Goal: Task Accomplishment & Management: Manage account settings

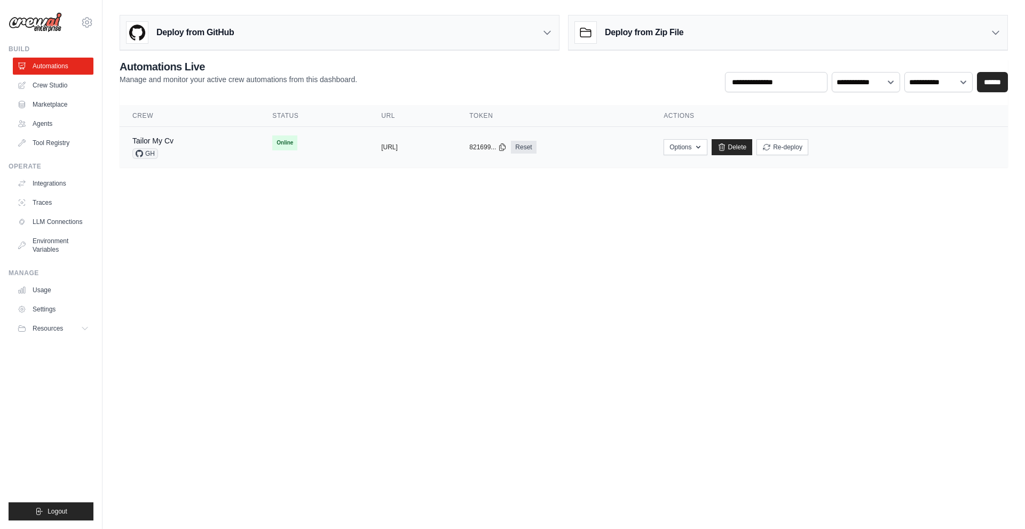
click at [272, 140] on span "Online" at bounding box center [284, 143] width 25 height 15
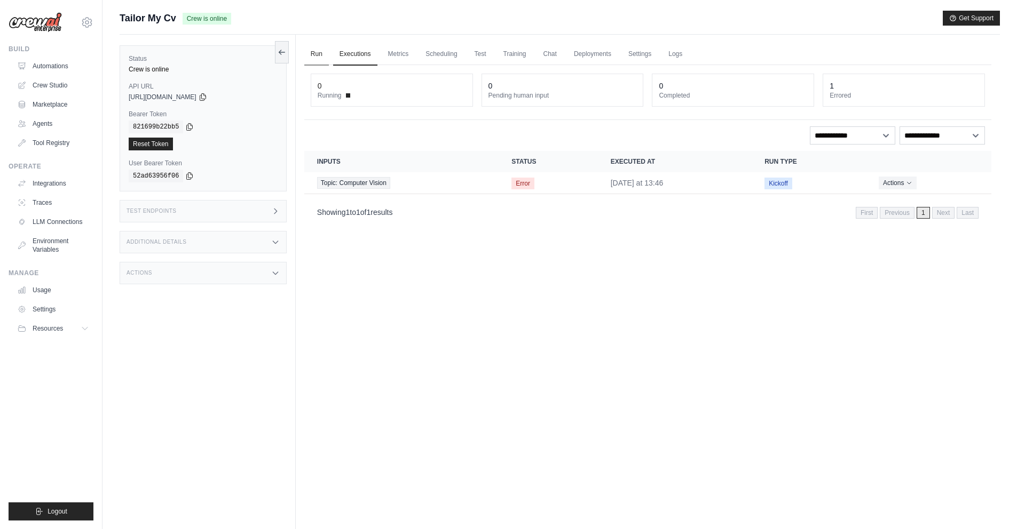
click at [318, 53] on link "Run" at bounding box center [316, 54] width 25 height 22
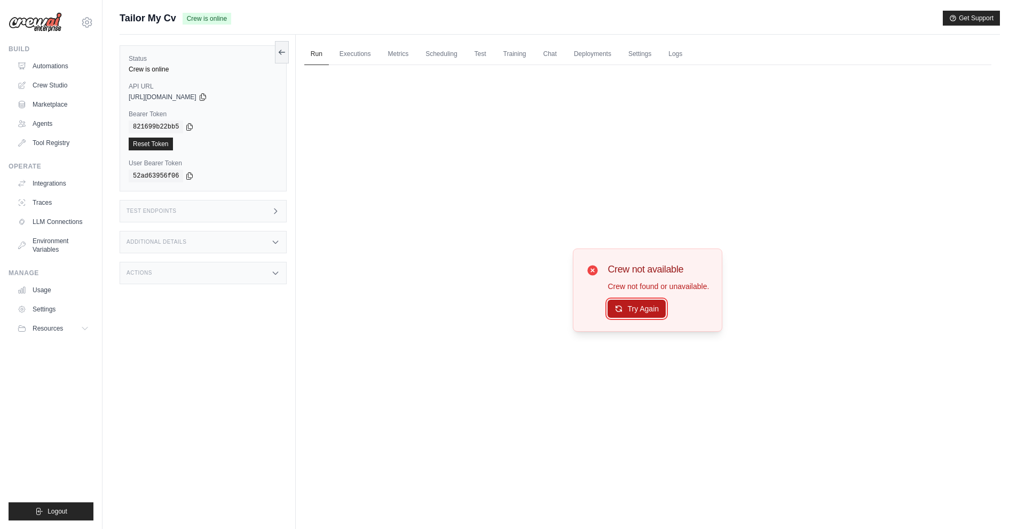
click at [627, 306] on button "Try Again" at bounding box center [636, 309] width 58 height 18
click at [440, 57] on link "Scheduling" at bounding box center [441, 54] width 44 height 22
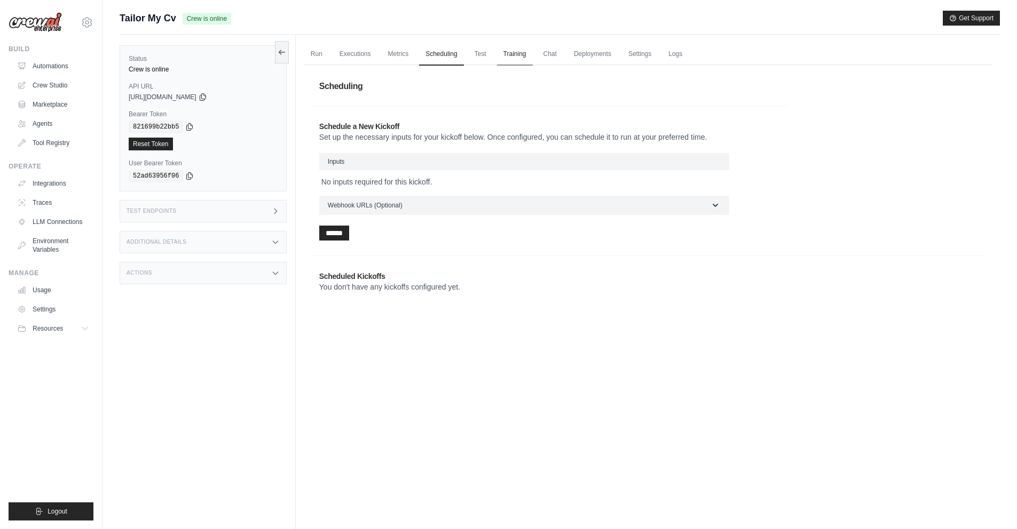
click at [531, 52] on link "Training" at bounding box center [515, 54] width 36 height 22
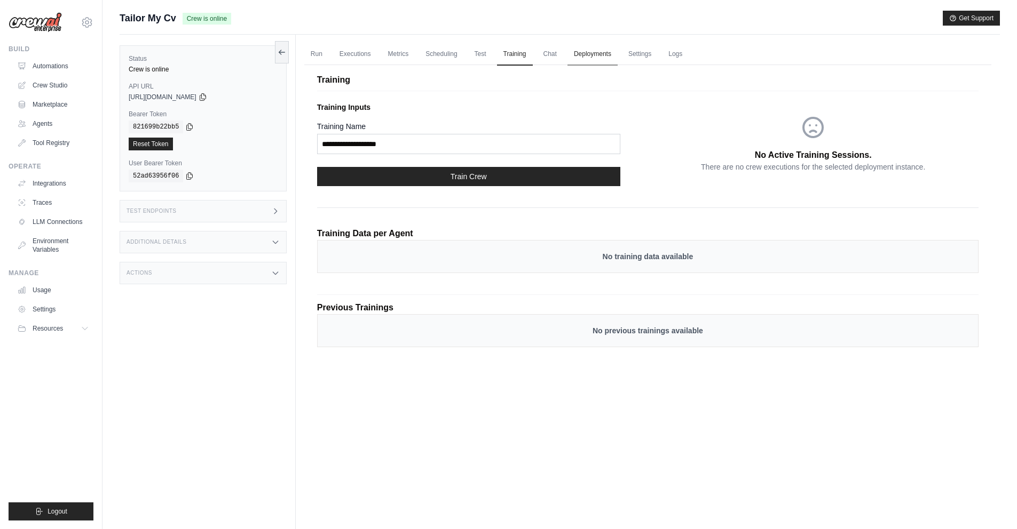
click at [614, 57] on link "Deployments" at bounding box center [592, 54] width 50 height 22
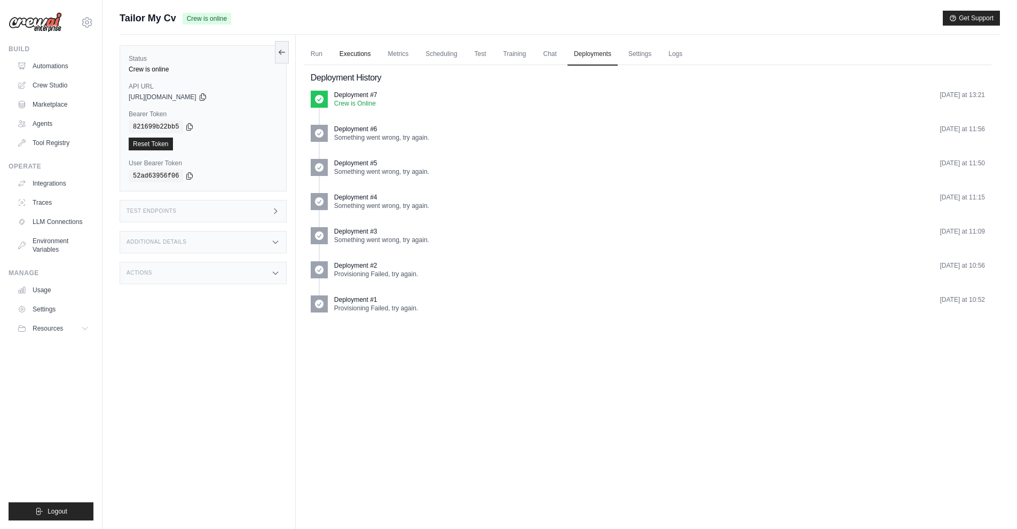
click at [362, 48] on link "Executions" at bounding box center [355, 54] width 44 height 22
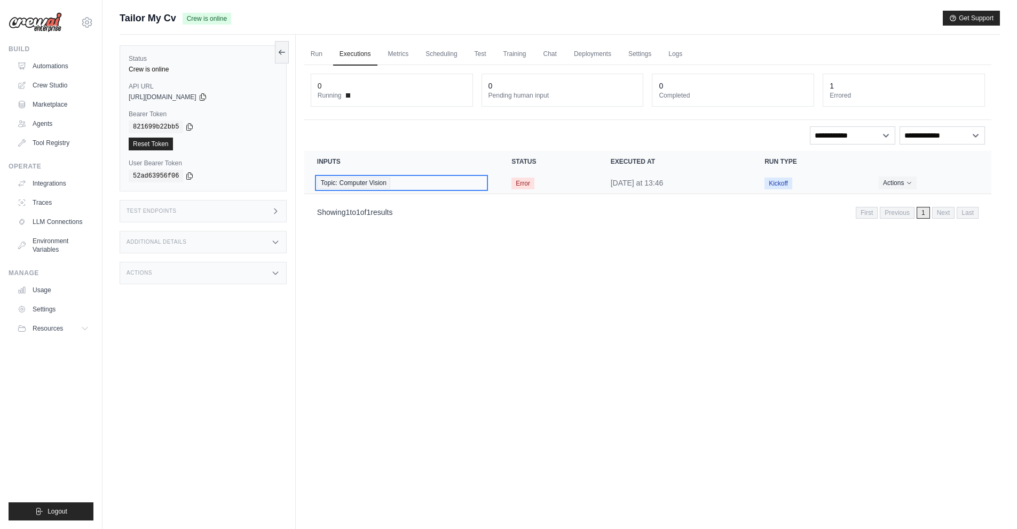
click at [387, 183] on span "Topic: Computer Vision" at bounding box center [353, 183] width 73 height 12
click at [367, 179] on span "Topic: Computer Vision" at bounding box center [353, 183] width 73 height 12
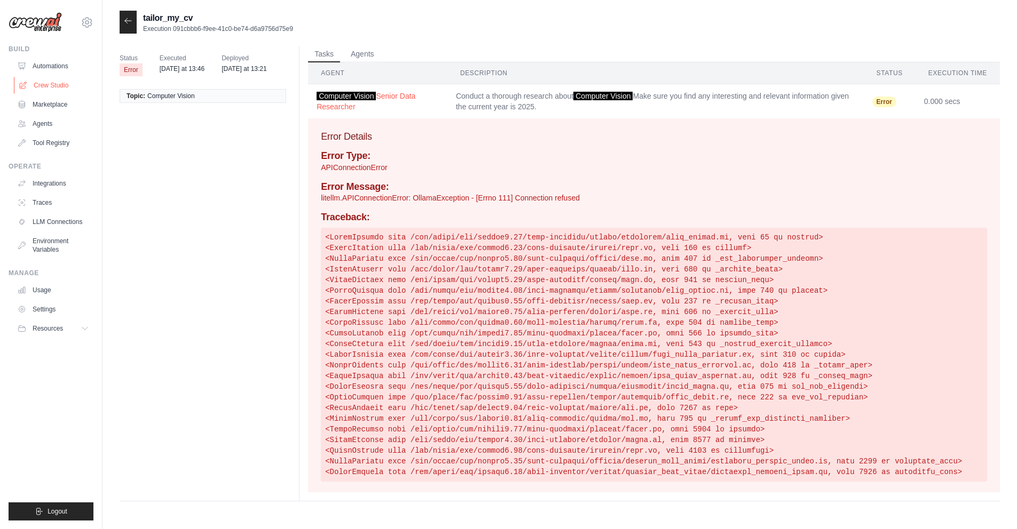
click at [59, 88] on link "Crew Studio" at bounding box center [54, 85] width 81 height 17
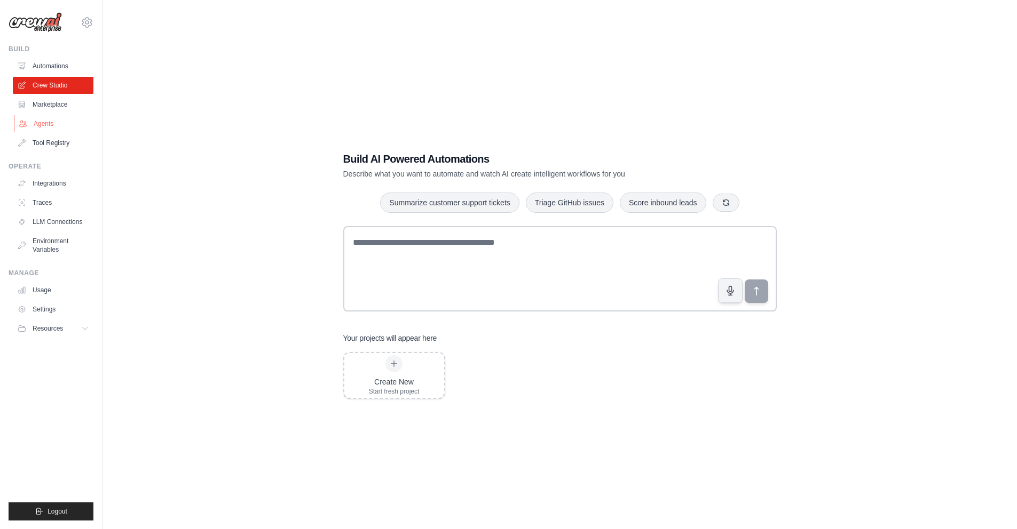
click at [52, 125] on link "Agents" at bounding box center [54, 123] width 81 height 17
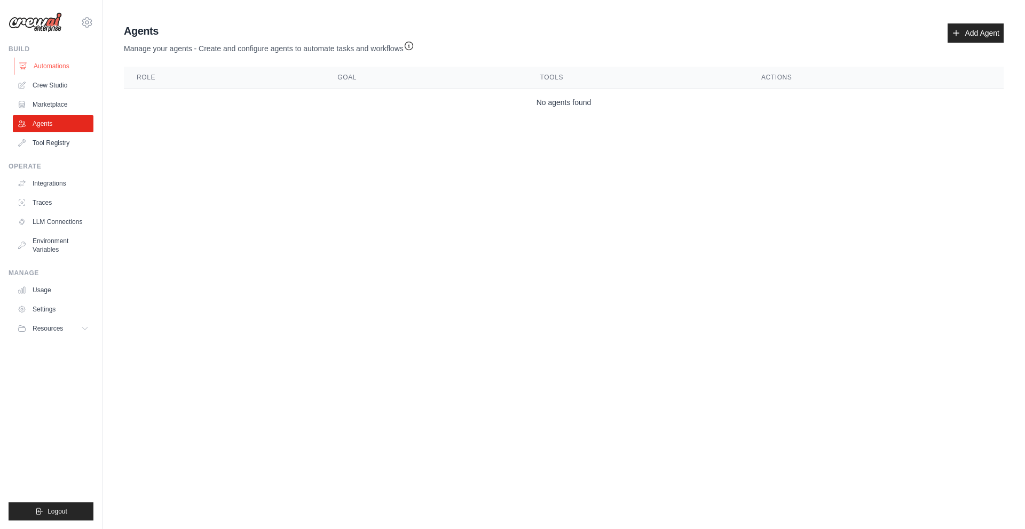
click at [46, 70] on link "Automations" at bounding box center [54, 66] width 81 height 17
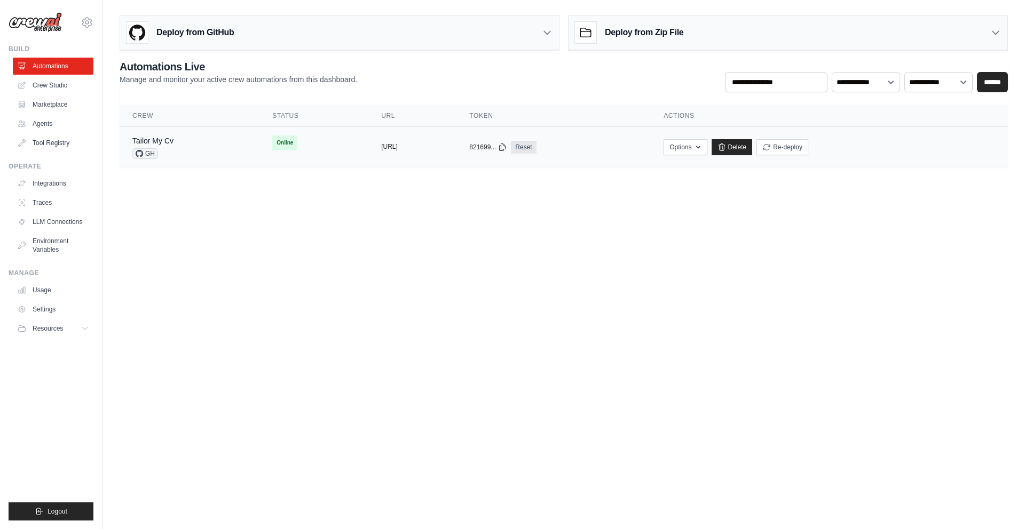
click at [381, 149] on button "https://tailor-my-cv-f71c1de2-48d3-" at bounding box center [389, 146] width 17 height 9
click at [456, 153] on td "copied https://tailor-my-cv-f71c1de2-48d3-" at bounding box center [412, 147] width 88 height 41
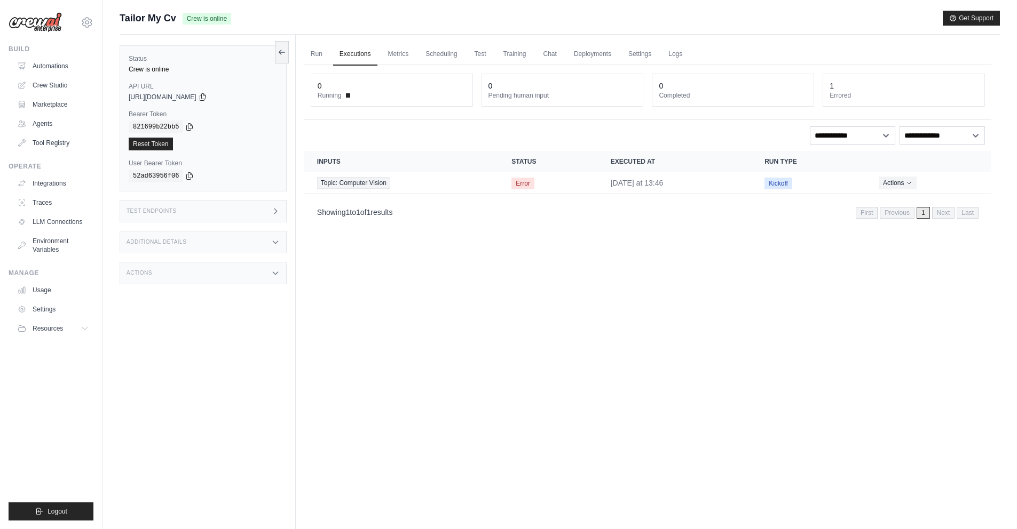
click at [354, 92] on dt "Running" at bounding box center [392, 95] width 148 height 9
click at [512, 187] on span "Error" at bounding box center [522, 184] width 23 height 12
click at [155, 144] on div "copied" at bounding box center [144, 137] width 23 height 13
drag, startPoint x: 120, startPoint y: 18, endPoint x: 177, endPoint y: 23, distance: 56.8
click at [176, 23] on span "Tailor My Cv" at bounding box center [148, 18] width 57 height 15
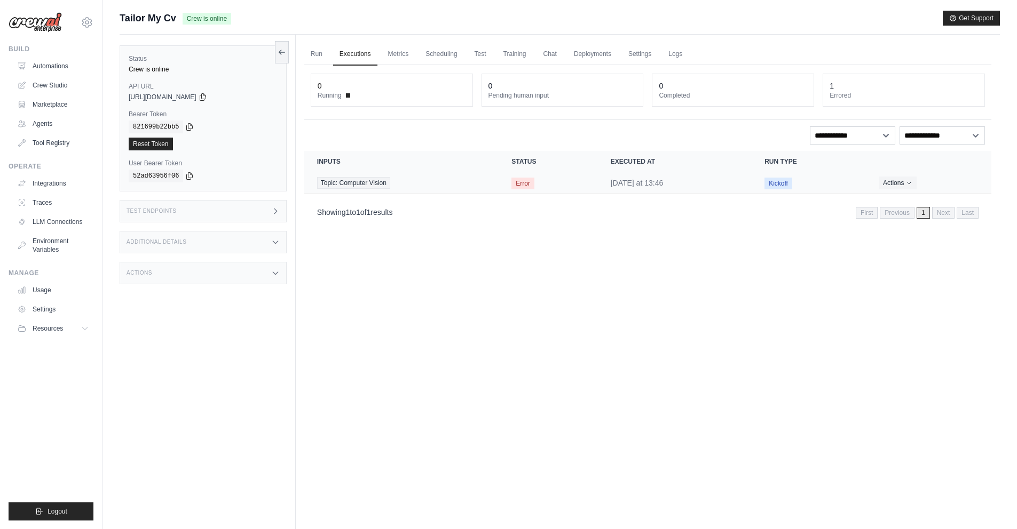
click at [524, 185] on span "Error" at bounding box center [522, 184] width 23 height 12
click at [396, 50] on link "Metrics" at bounding box center [399, 54] width 34 height 22
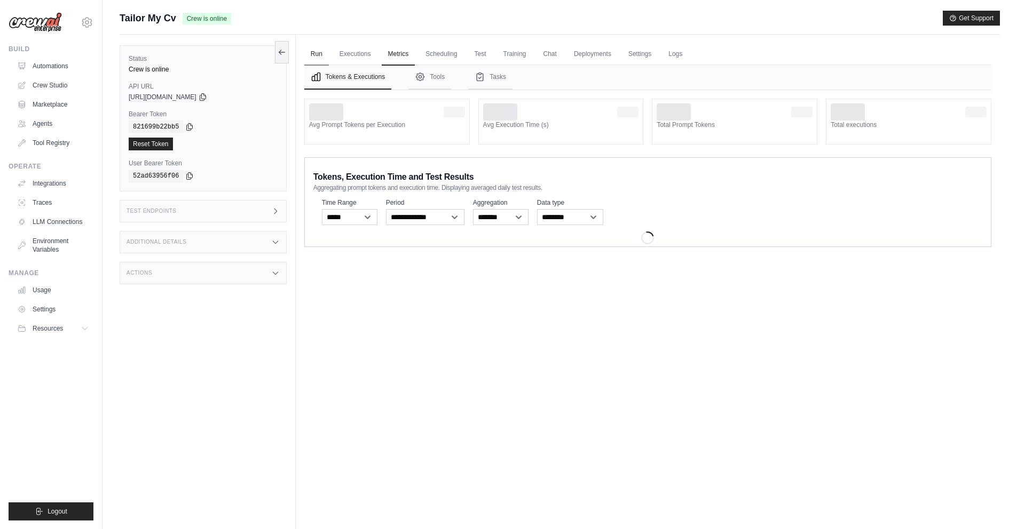
click at [319, 51] on link "Run" at bounding box center [316, 54] width 25 height 22
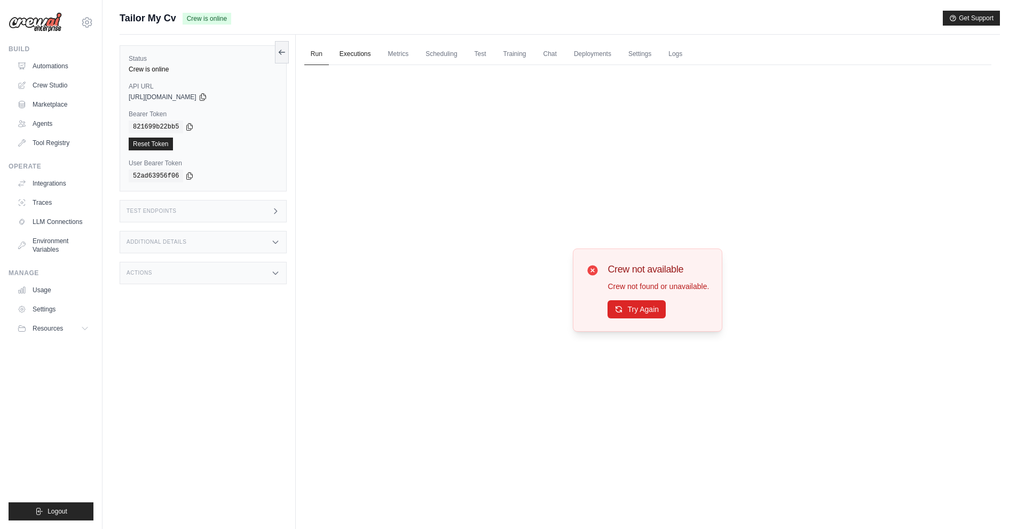
click at [356, 51] on link "Executions" at bounding box center [355, 54] width 44 height 22
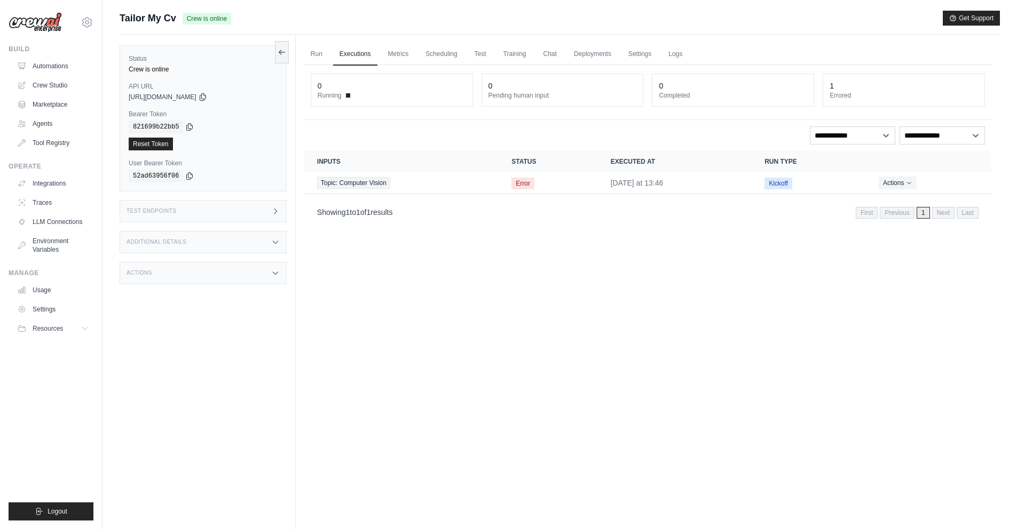
click at [514, 92] on dt "Pending human input" at bounding box center [562, 95] width 148 height 9
click at [399, 53] on link "Metrics" at bounding box center [399, 54] width 34 height 22
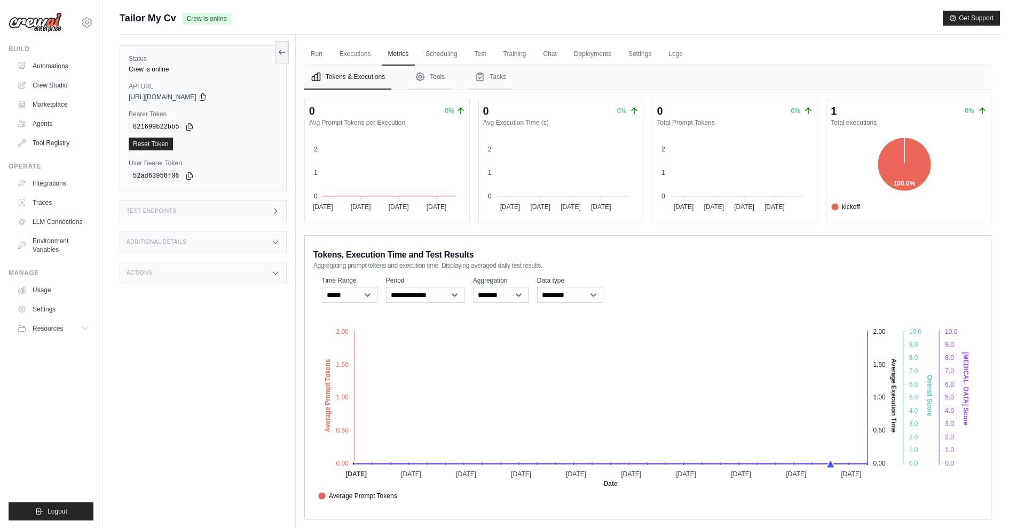
click at [149, 144] on div "copied" at bounding box center [144, 137] width 23 height 13
click at [320, 53] on link "Run" at bounding box center [316, 54] width 25 height 22
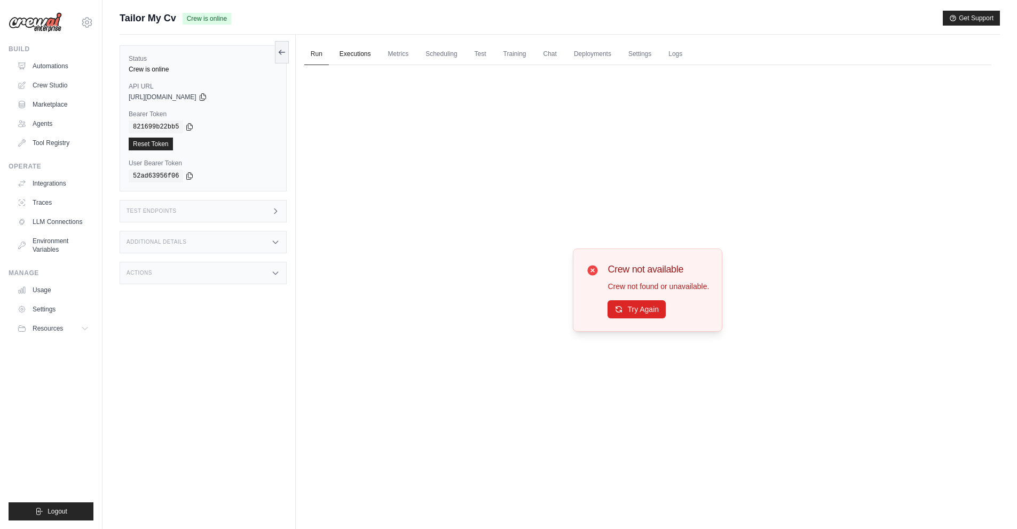
click at [355, 56] on link "Executions" at bounding box center [355, 54] width 44 height 22
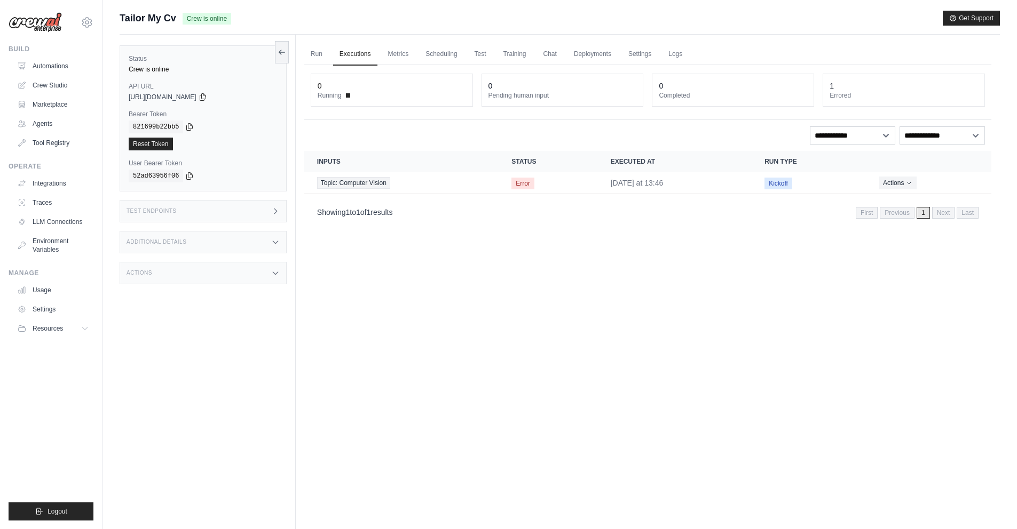
click at [375, 85] on div "0" at bounding box center [392, 86] width 148 height 11
click at [346, 96] on span at bounding box center [348, 95] width 4 height 4
click at [363, 183] on span "Topic: Computer Vision" at bounding box center [353, 183] width 73 height 12
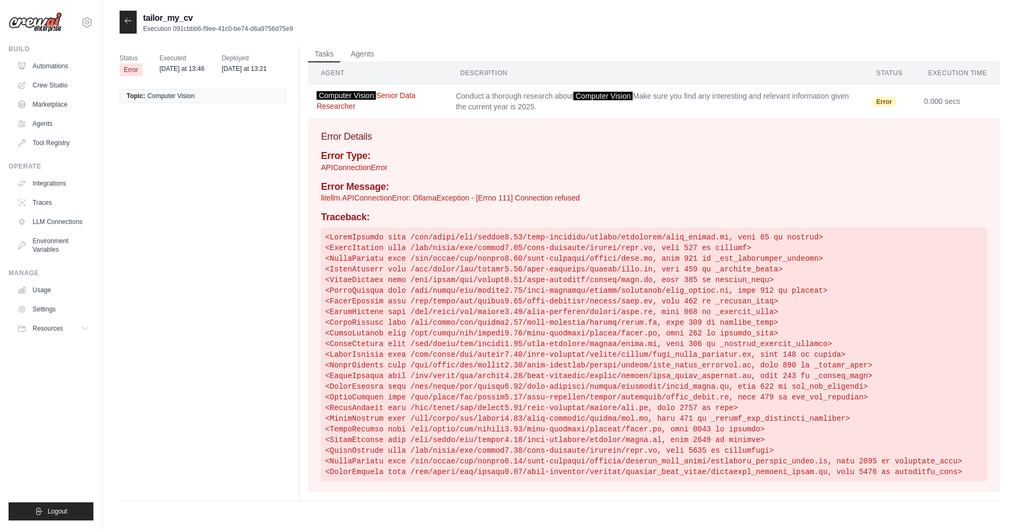
click at [397, 98] on button "Computer Vision Senior Data Researcher" at bounding box center [377, 100] width 122 height 21
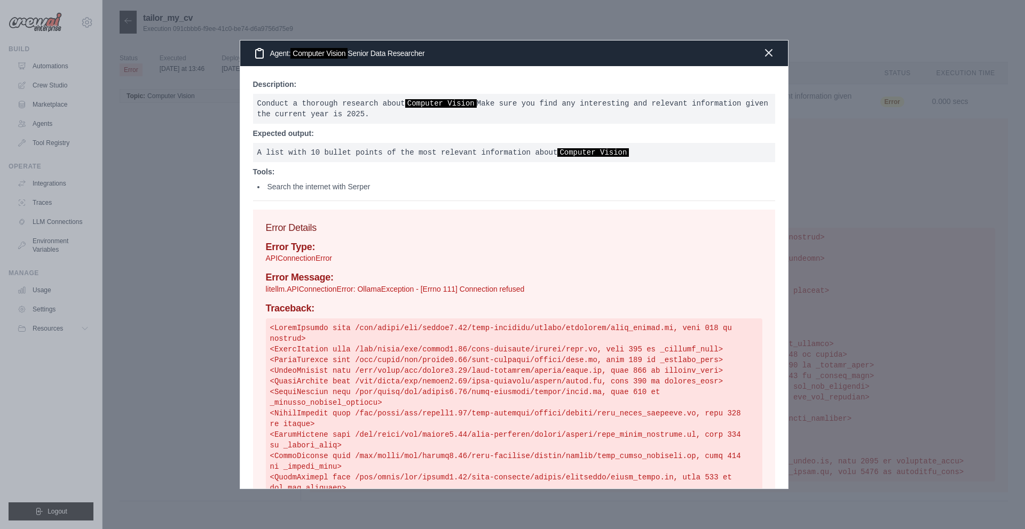
click at [765, 48] on icon "button" at bounding box center [768, 52] width 13 height 13
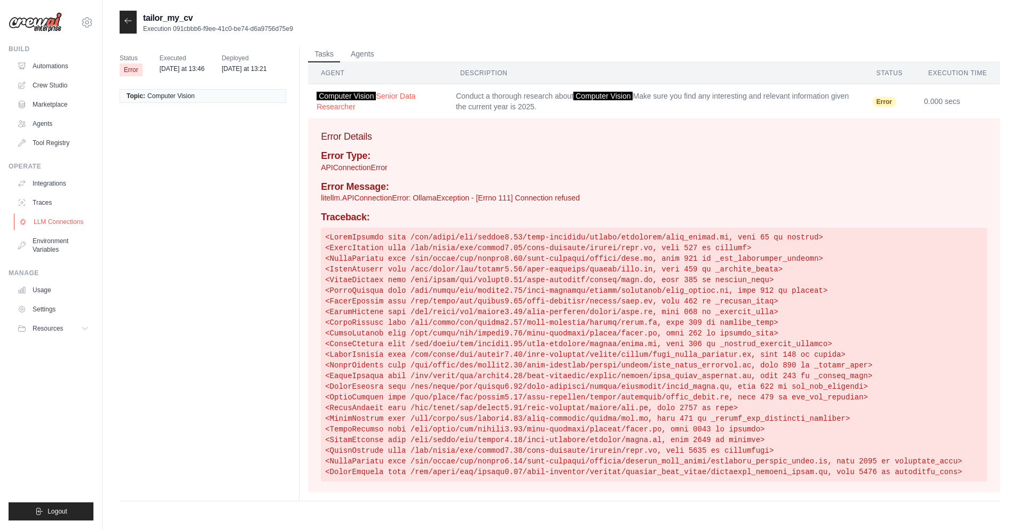
click at [69, 224] on link "LLM Connections" at bounding box center [54, 221] width 81 height 17
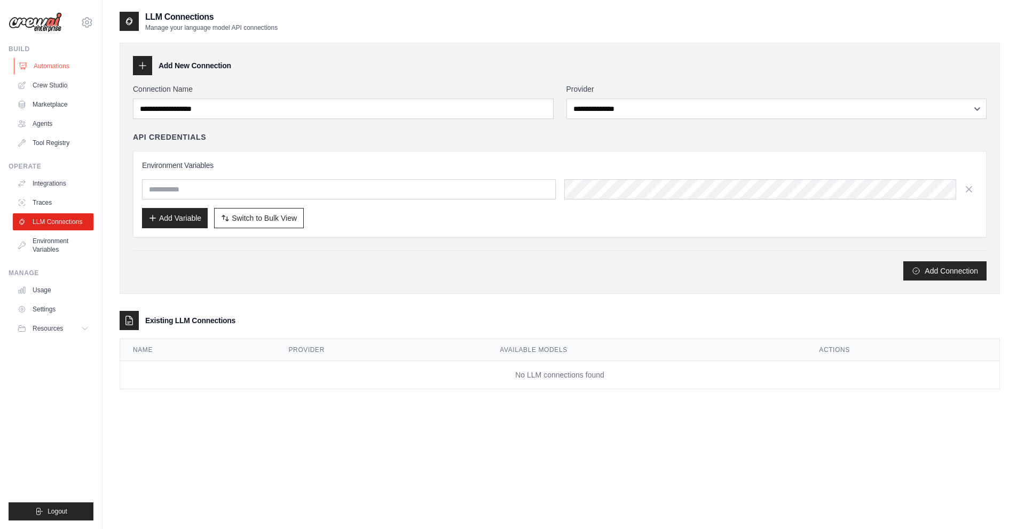
click at [46, 66] on link "Automations" at bounding box center [54, 66] width 81 height 17
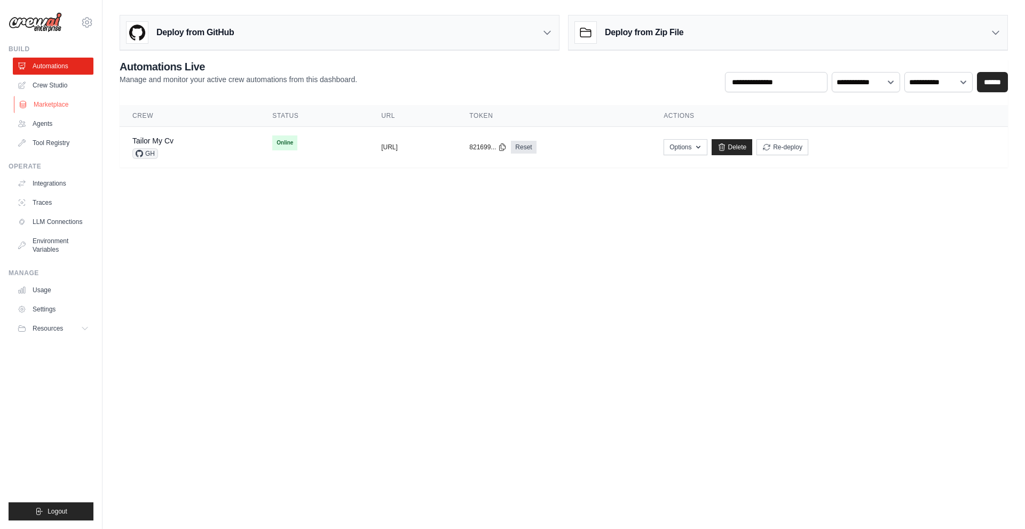
click at [62, 107] on link "Marketplace" at bounding box center [54, 104] width 81 height 17
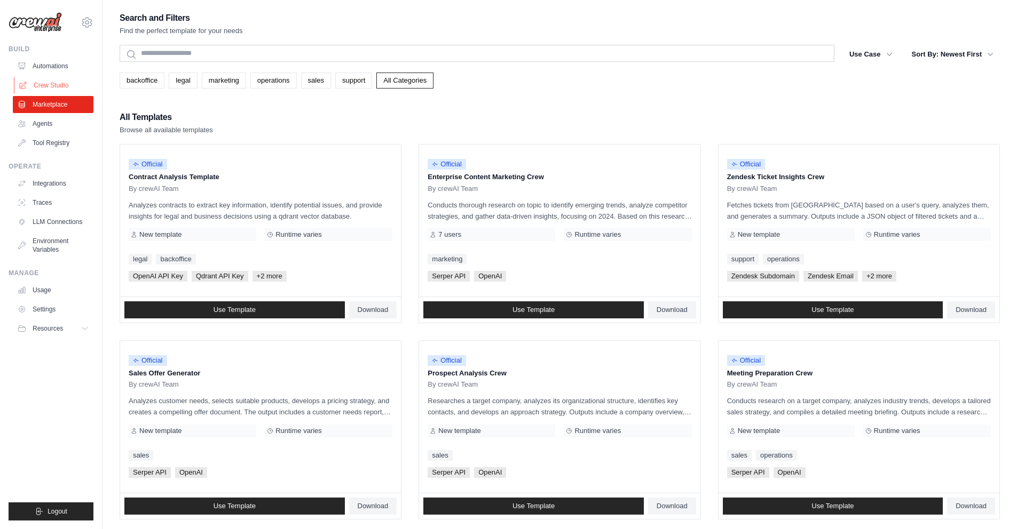
click at [51, 82] on link "Crew Studio" at bounding box center [54, 85] width 81 height 17
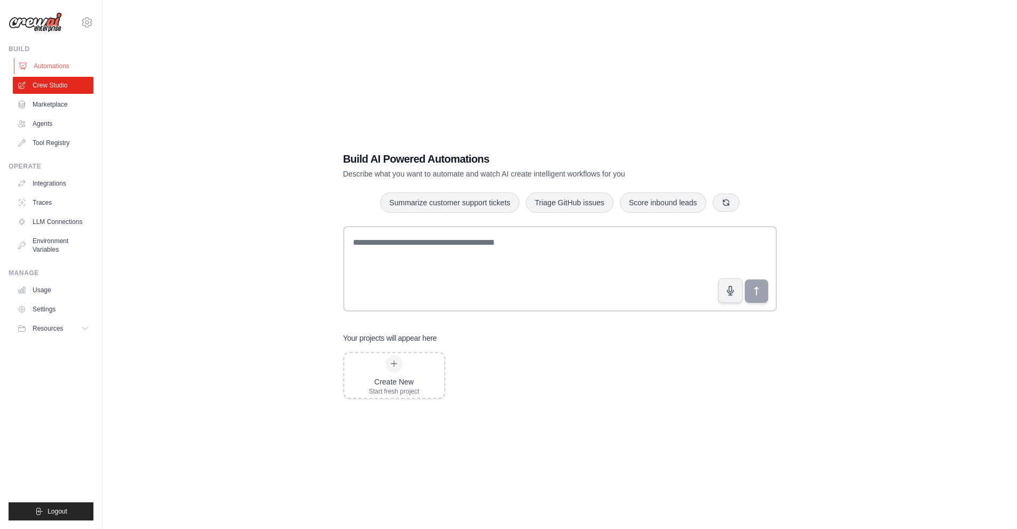
click at [51, 67] on link "Automations" at bounding box center [54, 66] width 81 height 17
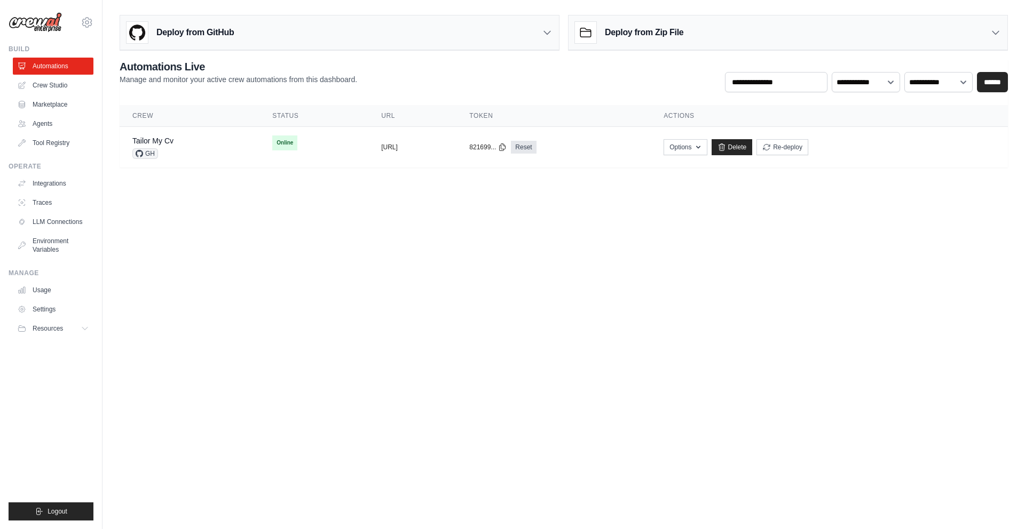
click at [236, 74] on p "Manage and monitor your active crew automations from this dashboard." at bounding box center [238, 79] width 237 height 11
click at [50, 206] on link "Traces" at bounding box center [54, 202] width 81 height 17
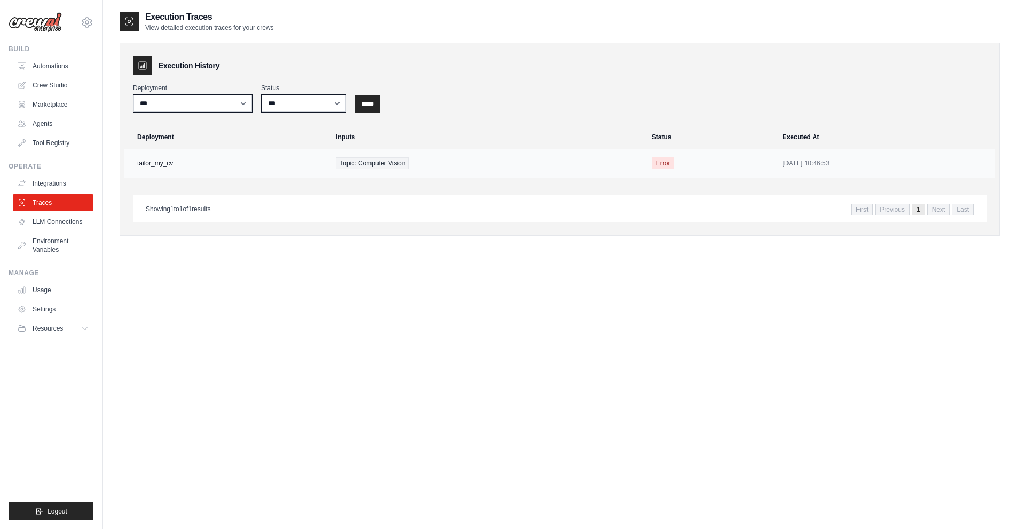
click at [352, 163] on span "Topic: Computer Vision" at bounding box center [372, 163] width 73 height 12
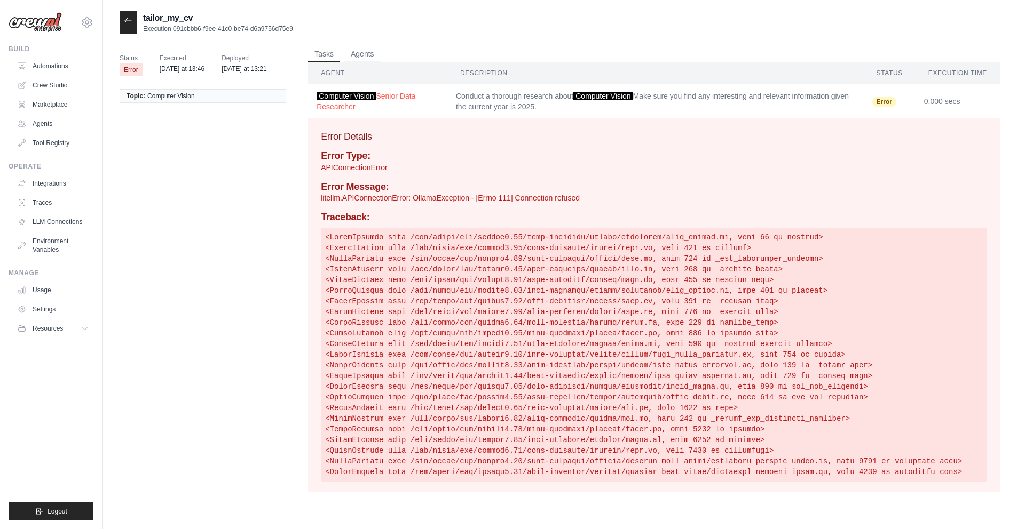
click at [128, 23] on icon at bounding box center [128, 21] width 9 height 9
click at [126, 20] on icon at bounding box center [128, 20] width 6 height 5
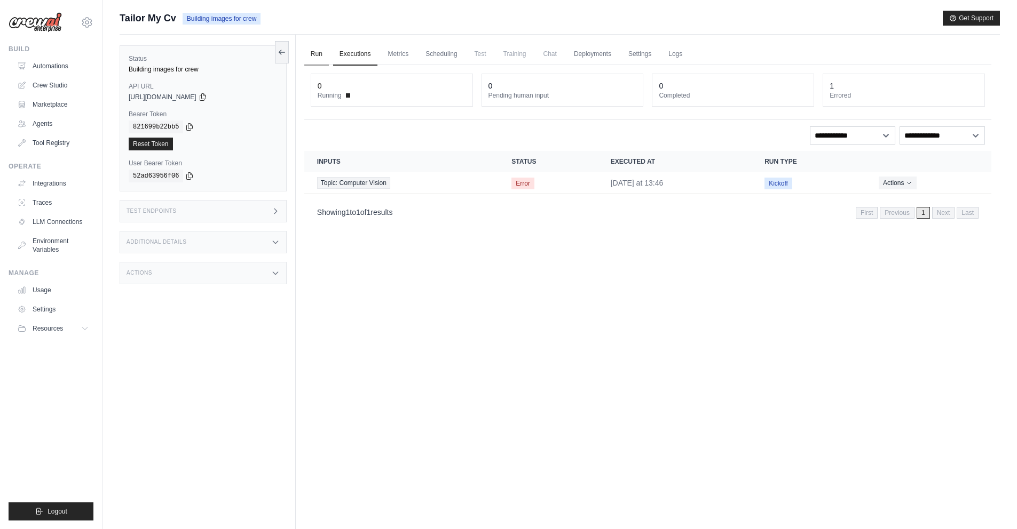
click at [318, 56] on link "Run" at bounding box center [316, 54] width 25 height 22
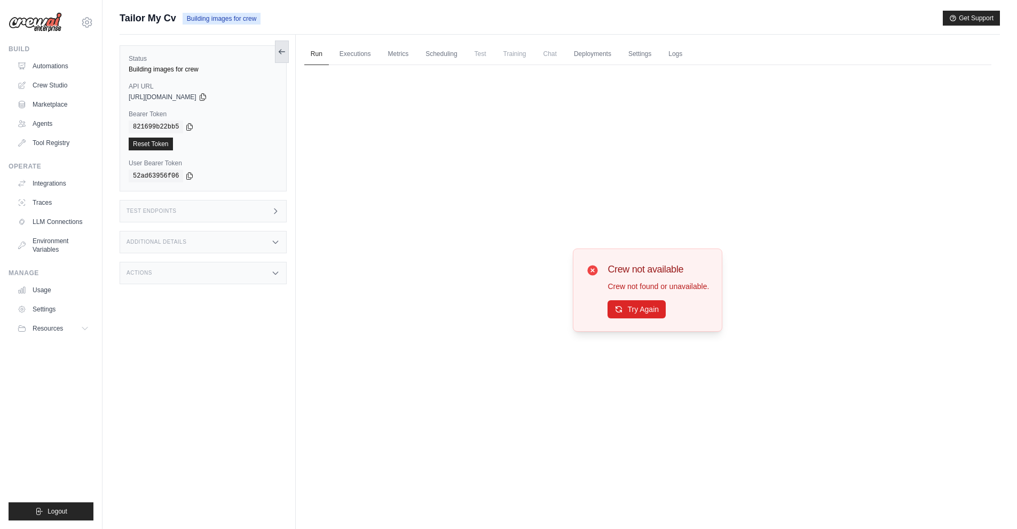
click at [284, 54] on icon at bounding box center [282, 51] width 9 height 9
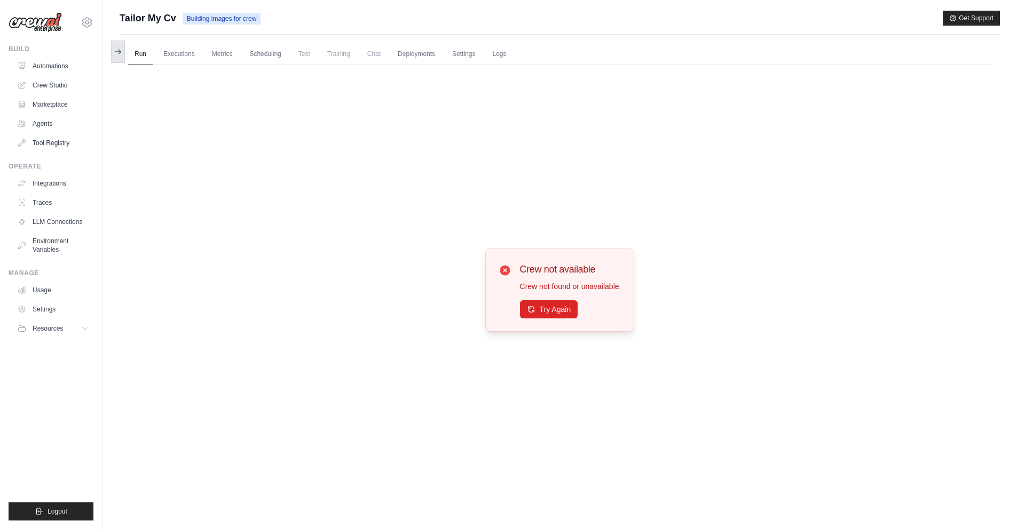
click at [118, 50] on icon at bounding box center [119, 52] width 2 height 4
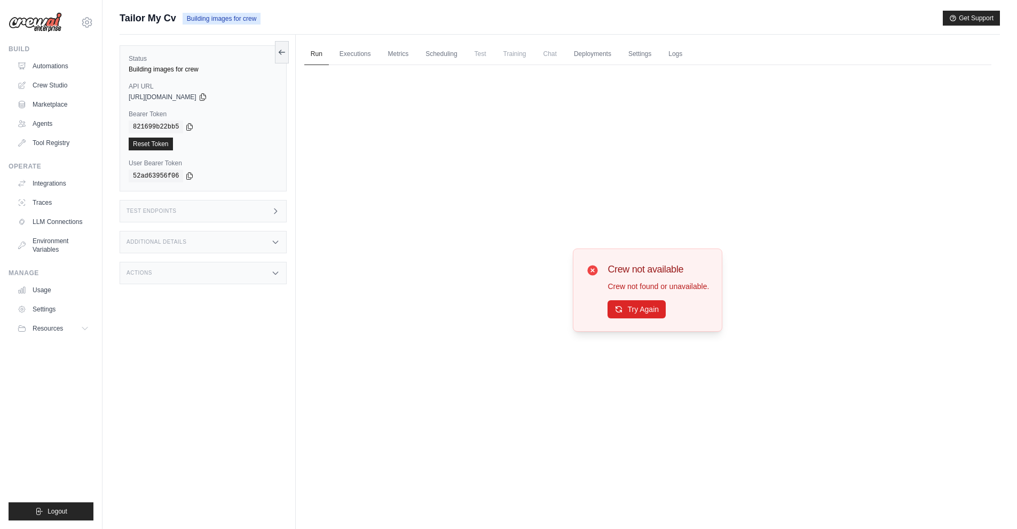
click at [207, 21] on span "Building images for crew" at bounding box center [222, 19] width 78 height 12
click at [236, 23] on span "Building images for crew" at bounding box center [222, 19] width 78 height 12
click at [353, 57] on link "Executions" at bounding box center [355, 54] width 44 height 22
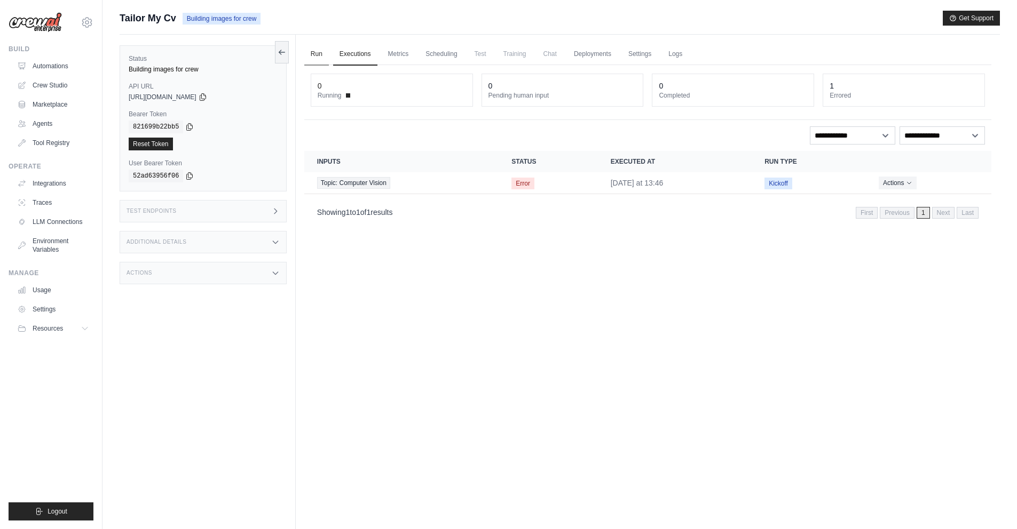
click at [316, 51] on link "Run" at bounding box center [316, 54] width 25 height 22
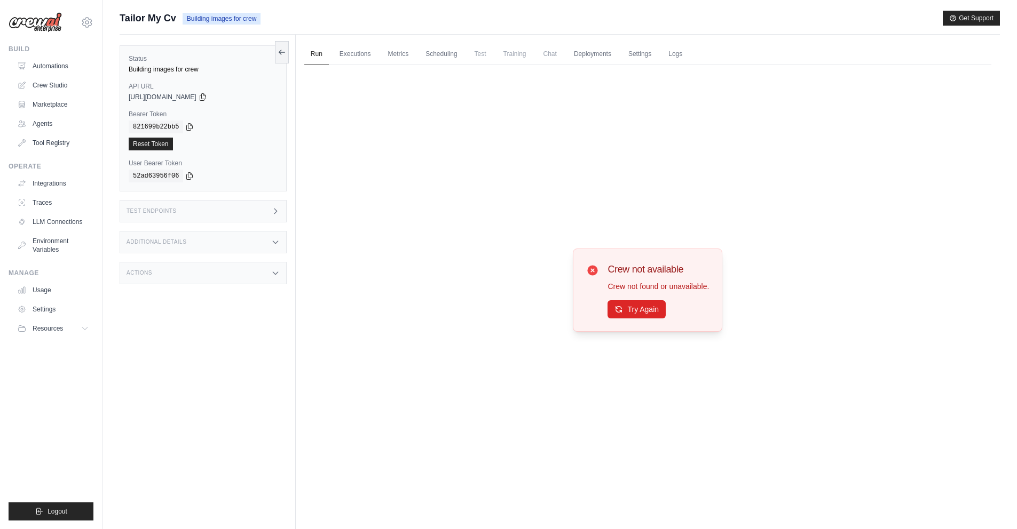
click at [662, 212] on div "Crew not available Crew not found or unavailable. Try Again" at bounding box center [647, 290] width 687 height 450
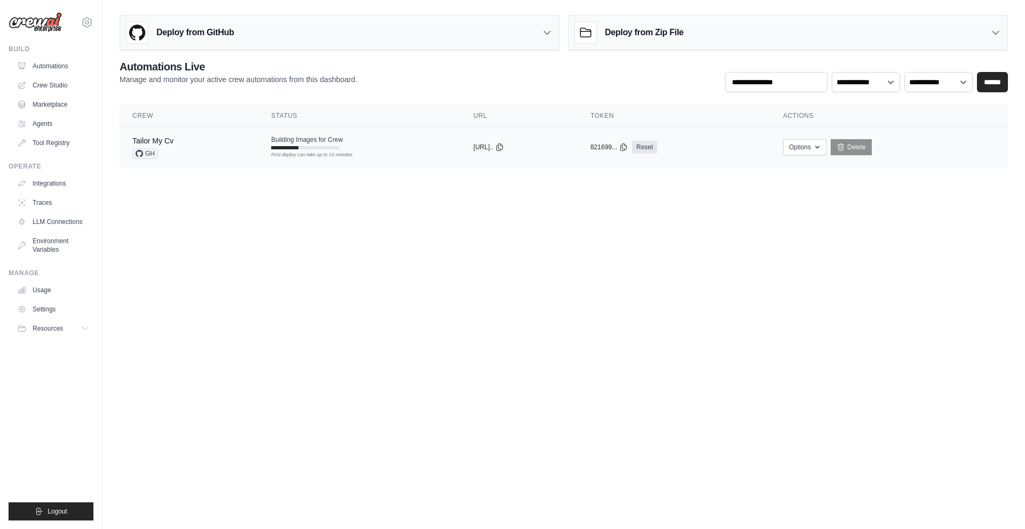
click at [329, 148] on div "First deploy can take up to 10 minutes" at bounding box center [305, 147] width 68 height 3
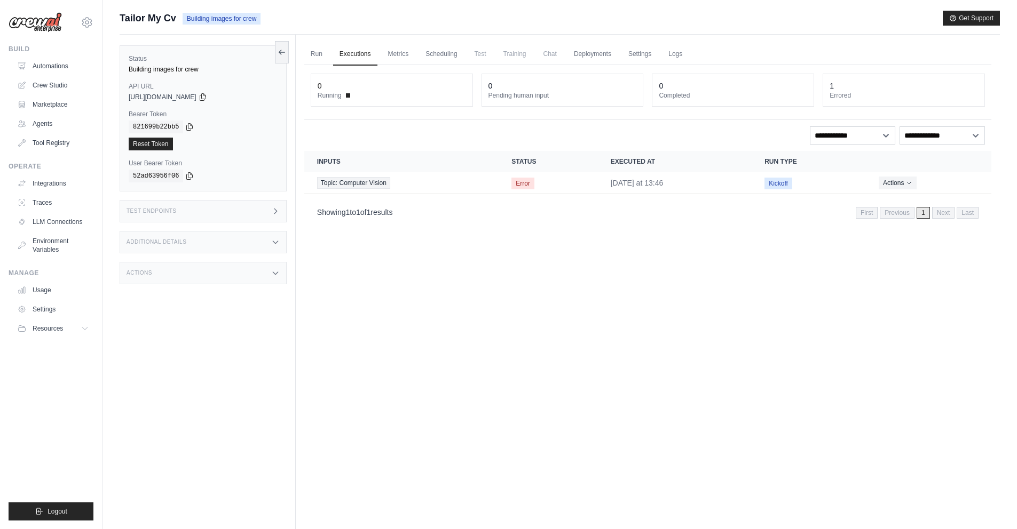
click at [150, 17] on span "Tailor My Cv" at bounding box center [148, 18] width 57 height 15
click at [225, 22] on span "Building images for crew" at bounding box center [222, 19] width 78 height 12
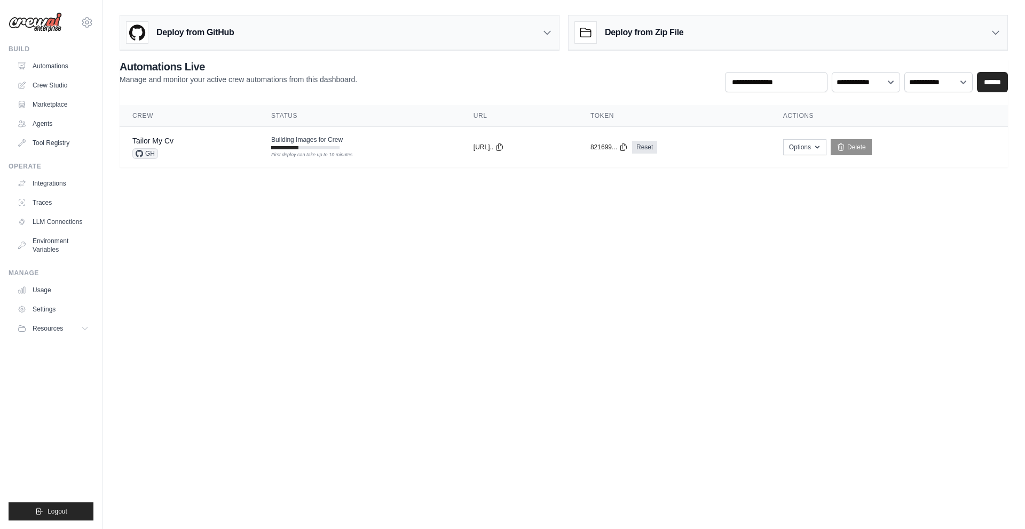
click at [206, 82] on p "Manage and monitor your active crew automations from this dashboard." at bounding box center [238, 79] width 237 height 11
click at [145, 154] on span "GH" at bounding box center [145, 153] width 26 height 11
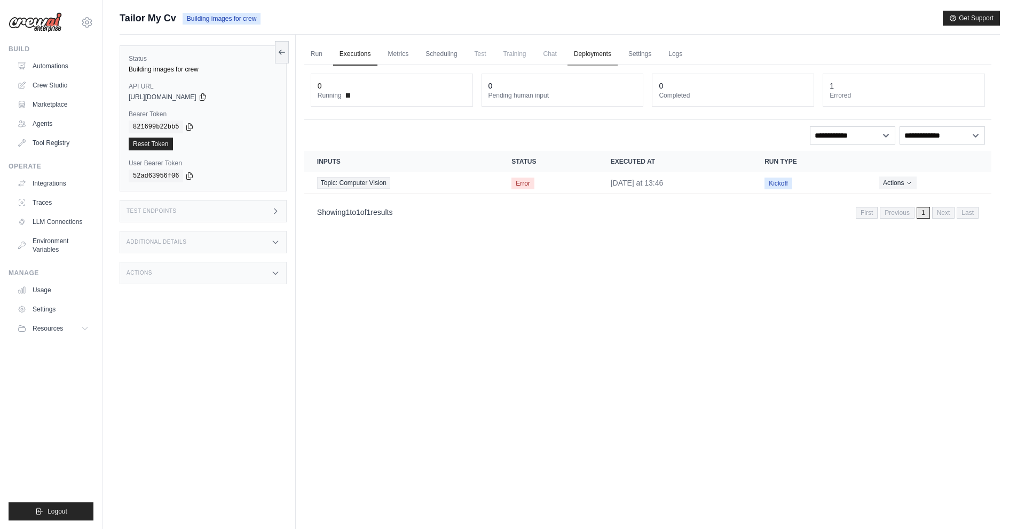
click at [612, 51] on link "Deployments" at bounding box center [592, 54] width 50 height 22
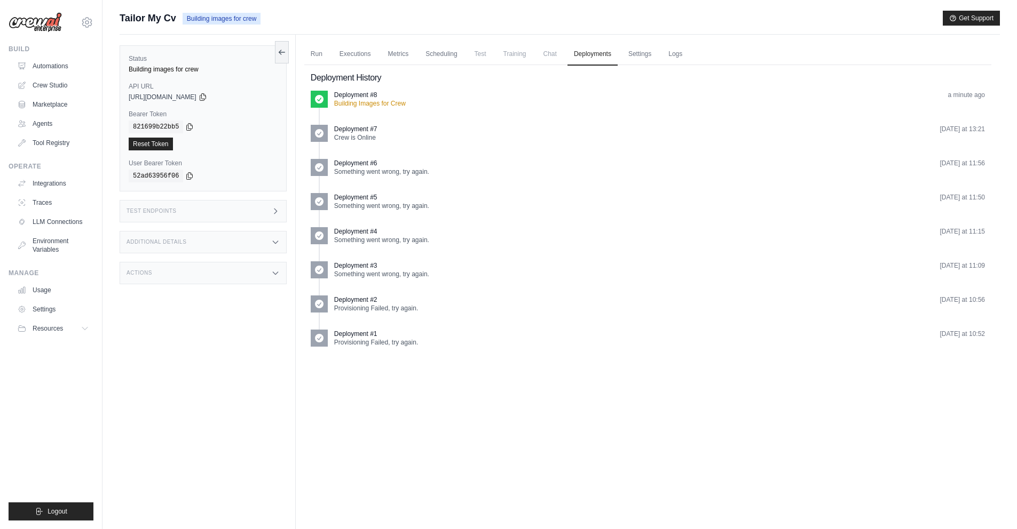
click at [393, 106] on p "Building Images for Crew" at bounding box center [370, 103] width 72 height 9
click at [319, 100] on icon at bounding box center [319, 99] width 9 height 9
click at [657, 54] on link "Settings" at bounding box center [640, 54] width 36 height 22
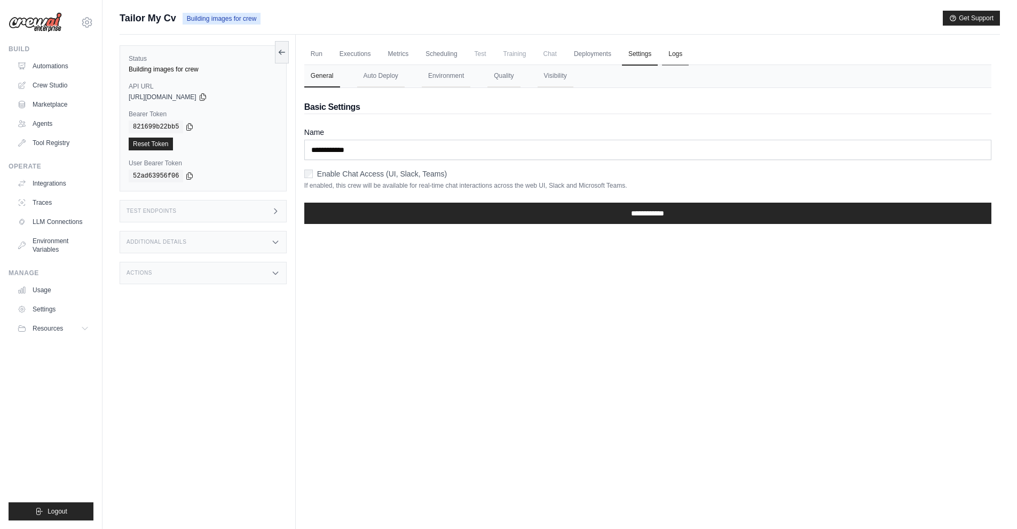
click at [688, 58] on link "Logs" at bounding box center [675, 54] width 27 height 22
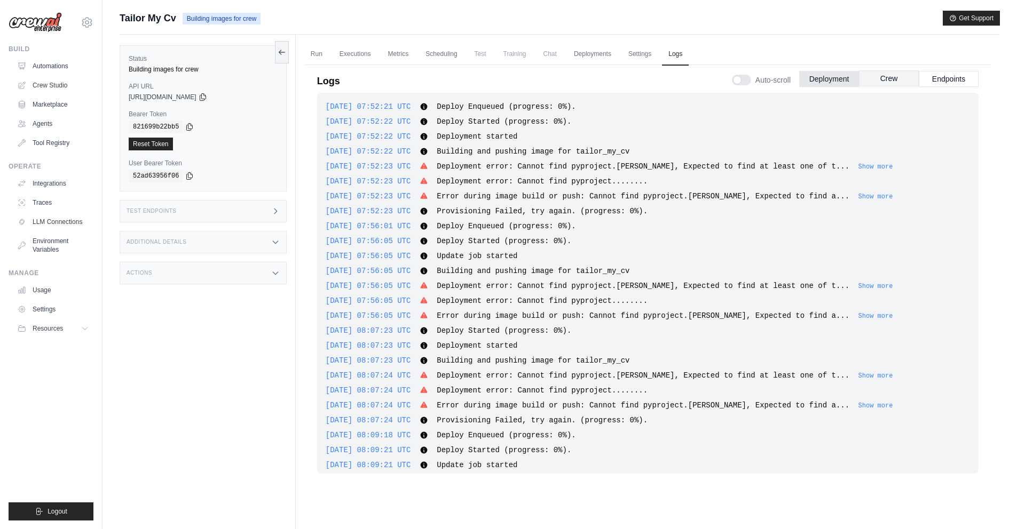
scroll to position [887, 0]
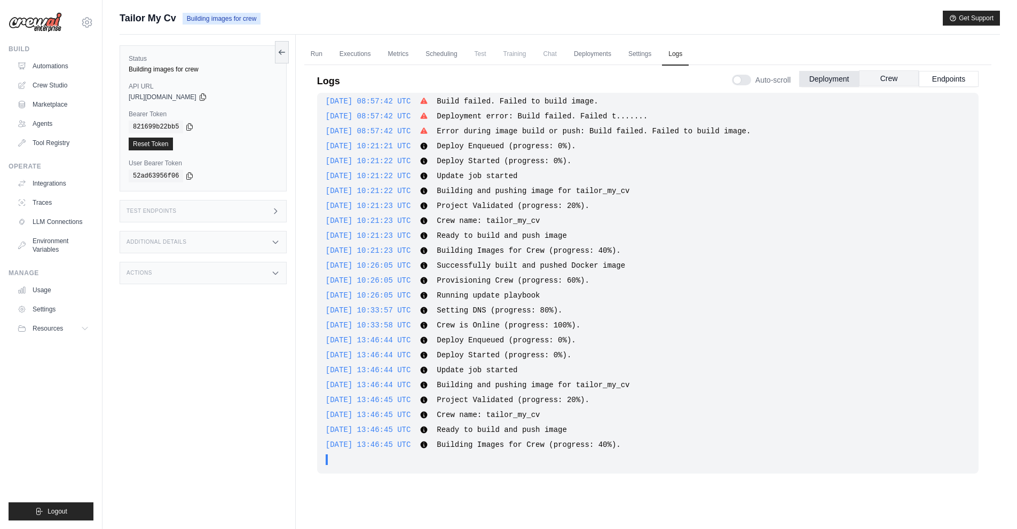
click at [895, 80] on button "Crew" at bounding box center [889, 78] width 60 height 16
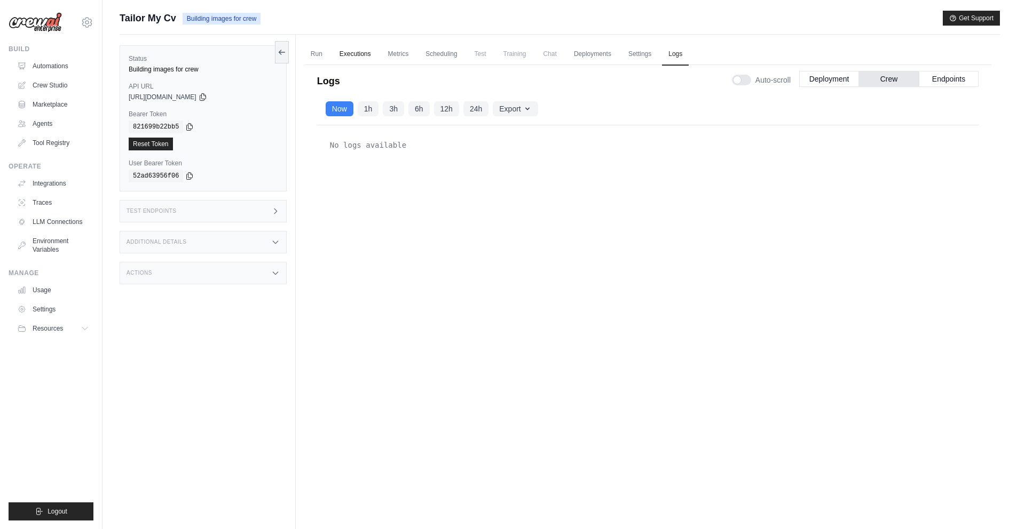
click at [349, 58] on link "Executions" at bounding box center [355, 54] width 44 height 22
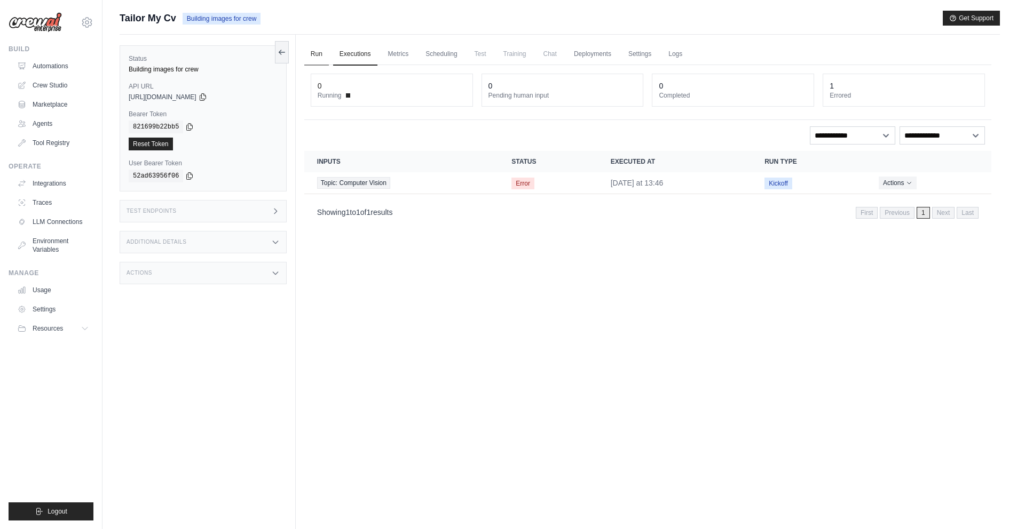
click at [320, 51] on link "Run" at bounding box center [316, 54] width 25 height 22
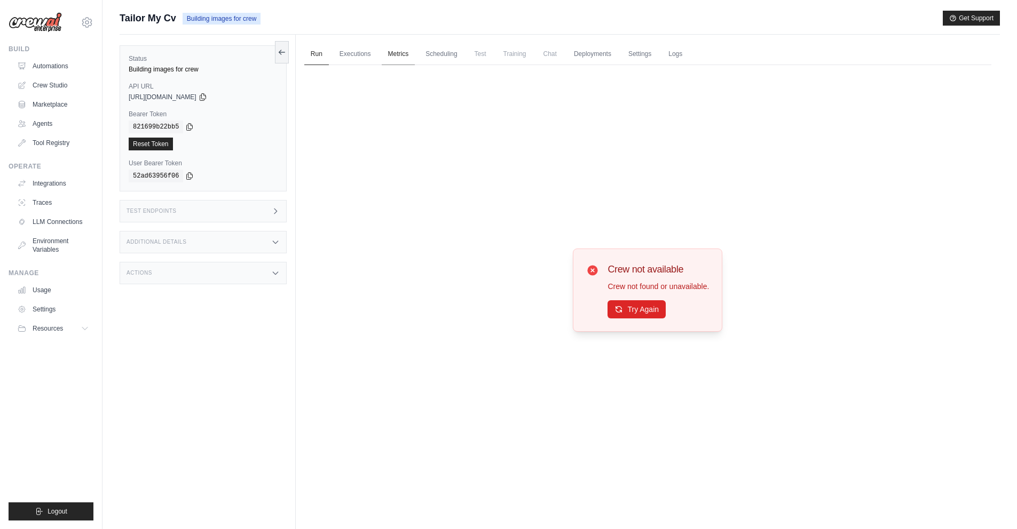
click at [414, 52] on link "Metrics" at bounding box center [399, 54] width 34 height 22
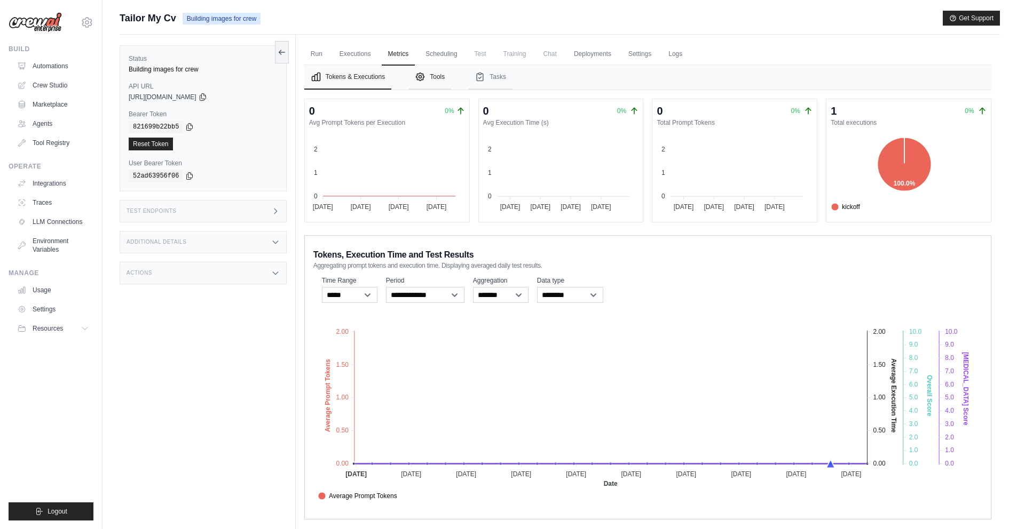
click at [450, 76] on button "Tools" at bounding box center [429, 77] width 43 height 25
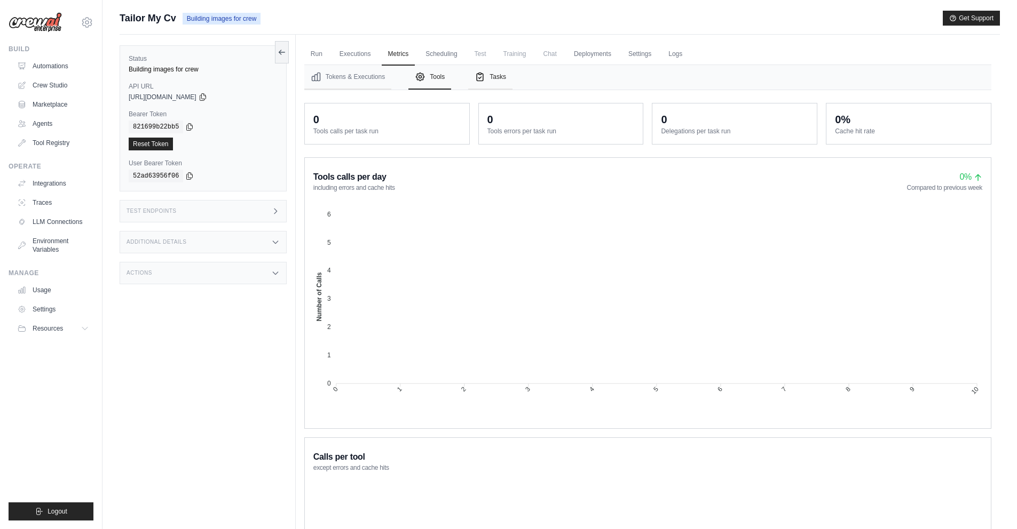
click at [502, 78] on button "Tasks" at bounding box center [490, 77] width 44 height 25
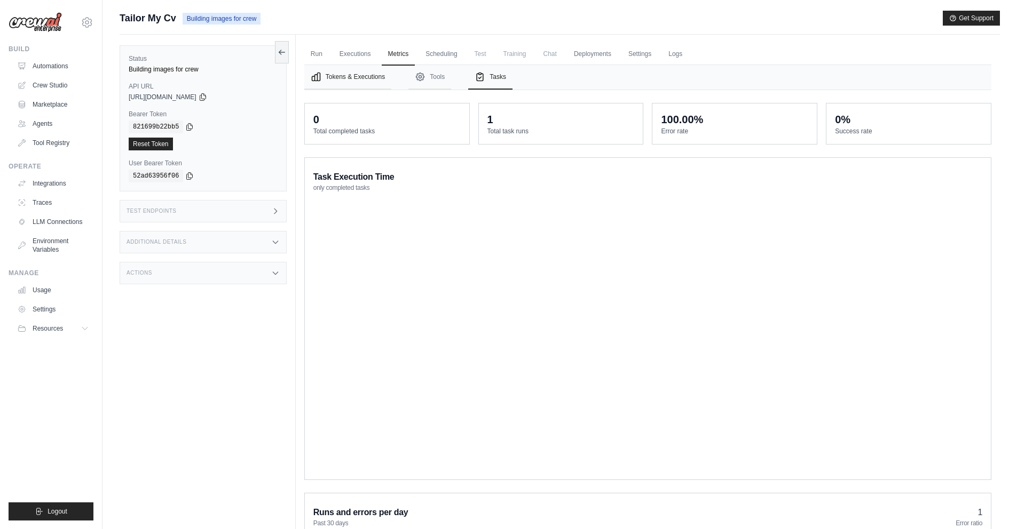
click at [359, 73] on button "Tokens & Executions" at bounding box center [347, 77] width 87 height 25
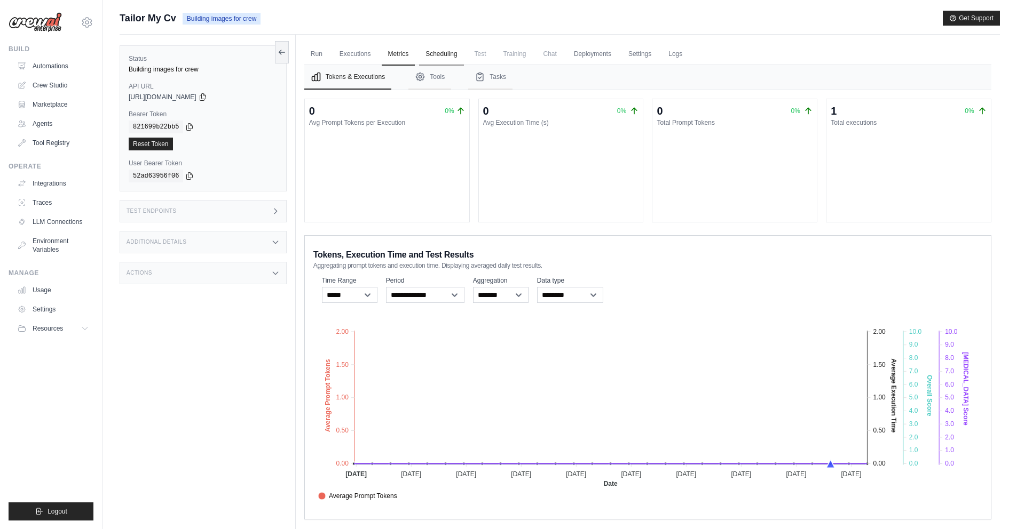
click at [459, 58] on link "Scheduling" at bounding box center [441, 54] width 44 height 22
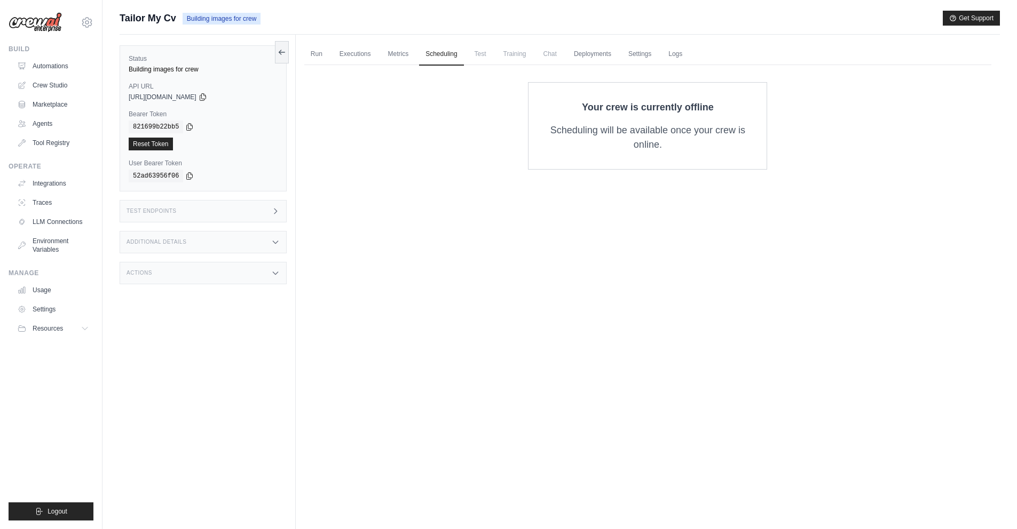
click at [487, 52] on span "Test" at bounding box center [480, 53] width 25 height 21
click at [318, 51] on link "Run" at bounding box center [316, 54] width 25 height 22
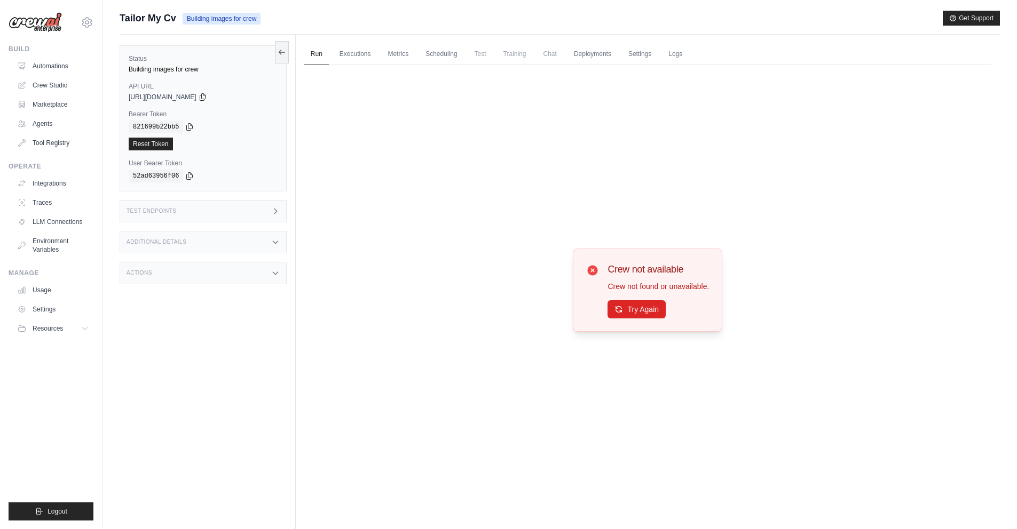
click at [161, 278] on div "Actions" at bounding box center [203, 273] width 167 height 22
click at [203, 215] on div "Test Endpoints" at bounding box center [203, 211] width 167 height 22
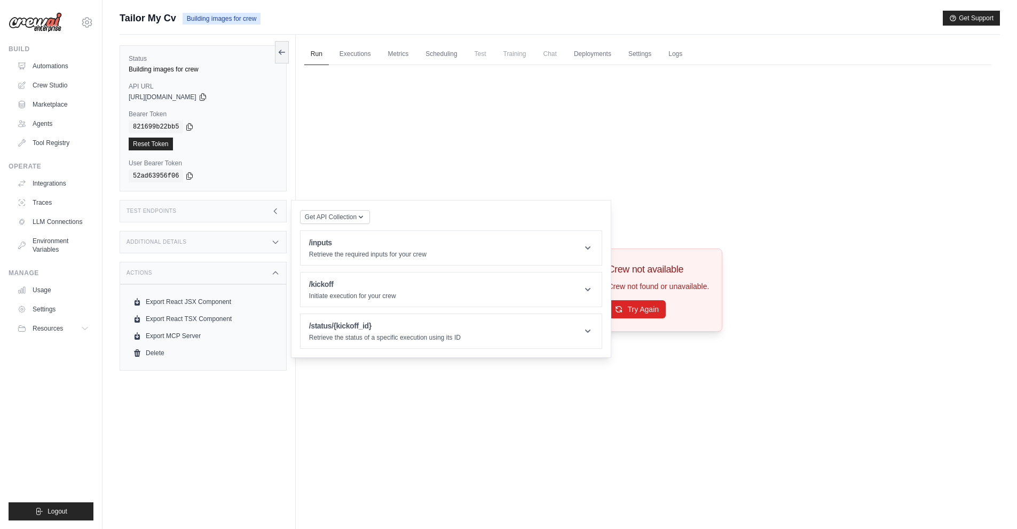
click at [197, 238] on div "Additional Details" at bounding box center [203, 242] width 167 height 22
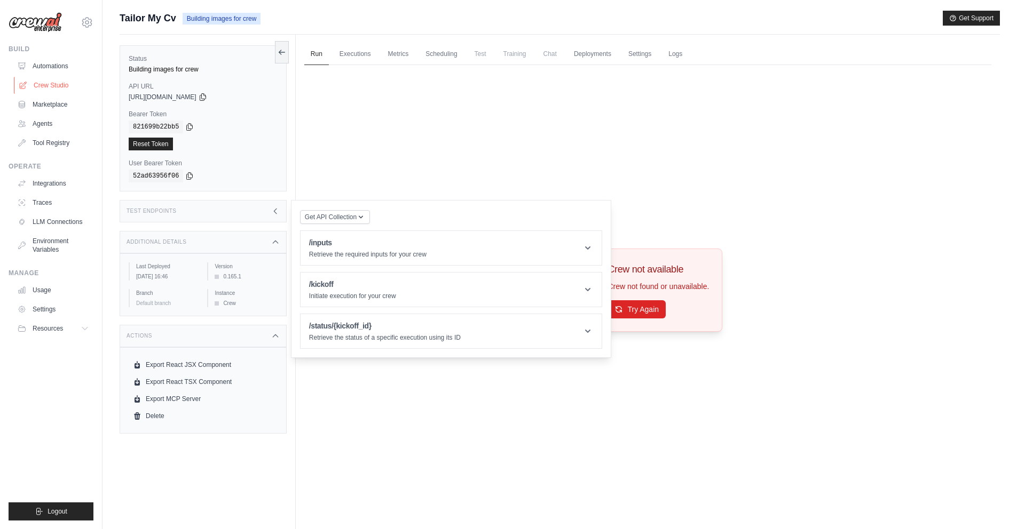
click at [68, 83] on link "Crew Studio" at bounding box center [54, 85] width 81 height 17
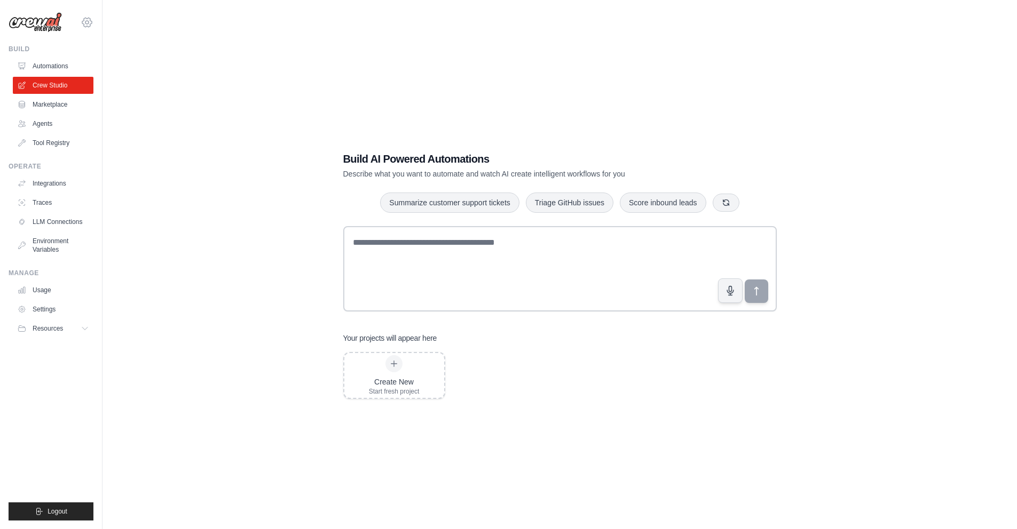
click at [81, 25] on icon at bounding box center [87, 22] width 13 height 13
click at [173, 125] on div "Build AI Powered Automations Describe what you want to automate and watch AI cr…" at bounding box center [560, 275] width 880 height 529
click at [45, 202] on link "Traces" at bounding box center [54, 202] width 81 height 17
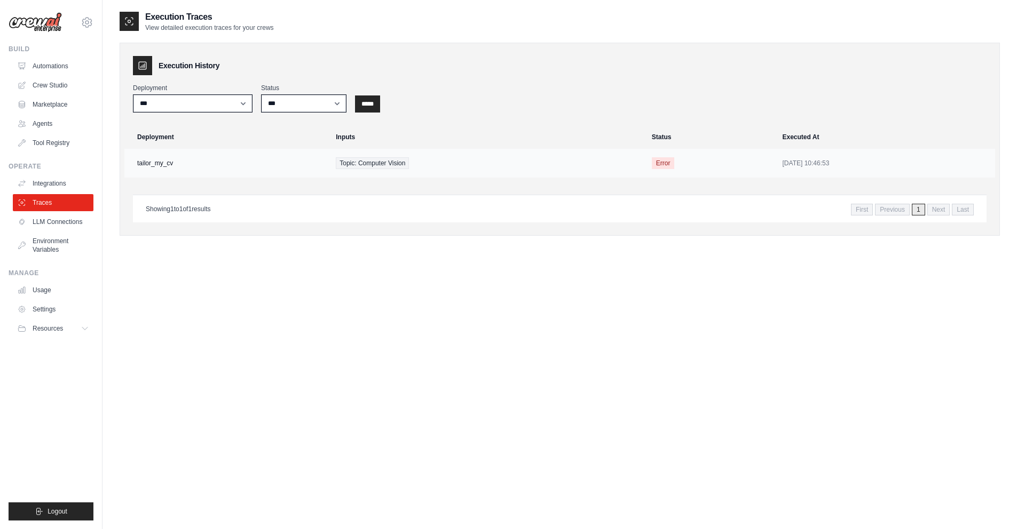
click at [169, 163] on td "tailor_my_cv" at bounding box center [226, 163] width 205 height 29
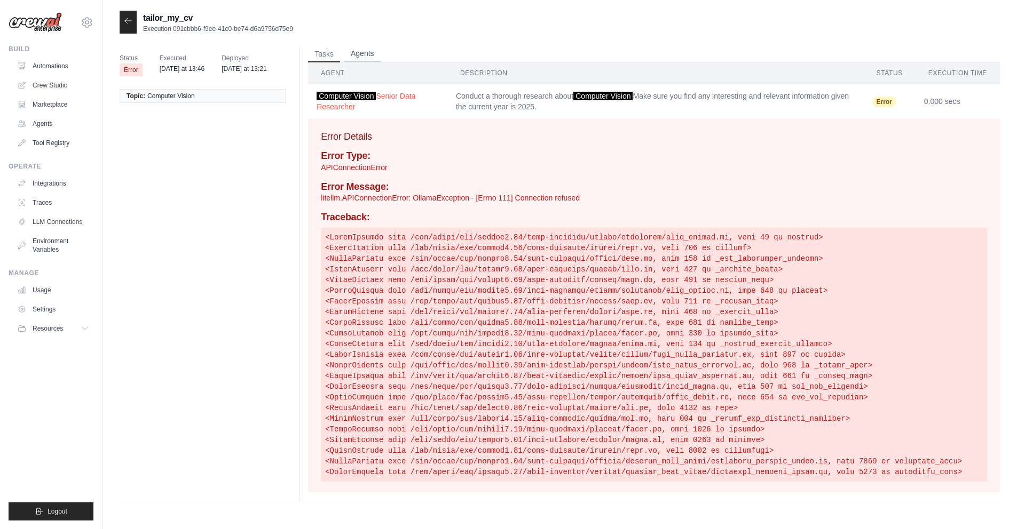
click at [358, 52] on button "Agents" at bounding box center [362, 54] width 36 height 16
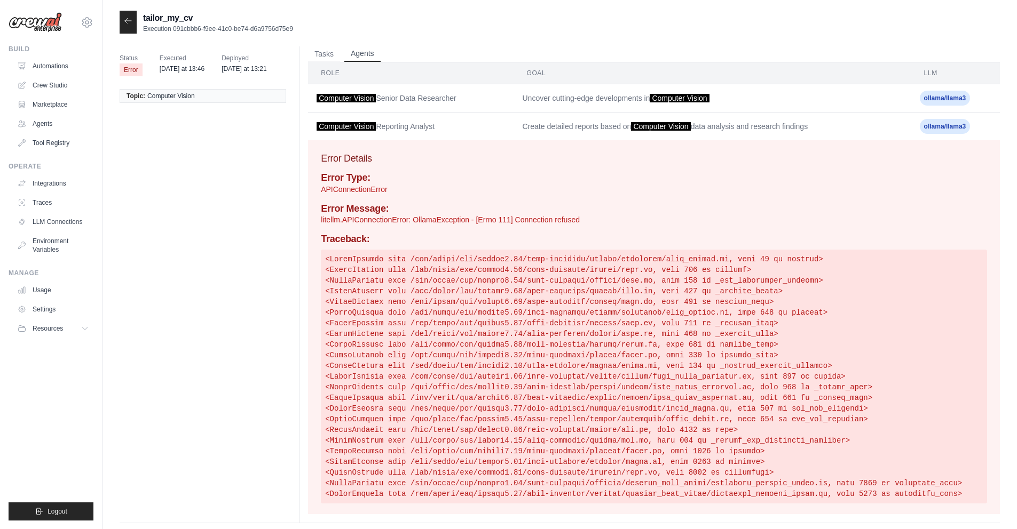
click at [356, 51] on button "Agents" at bounding box center [362, 54] width 36 height 16
click at [133, 22] on div at bounding box center [128, 22] width 17 height 23
click at [131, 22] on icon at bounding box center [128, 21] width 9 height 9
click at [126, 20] on icon at bounding box center [128, 20] width 6 height 5
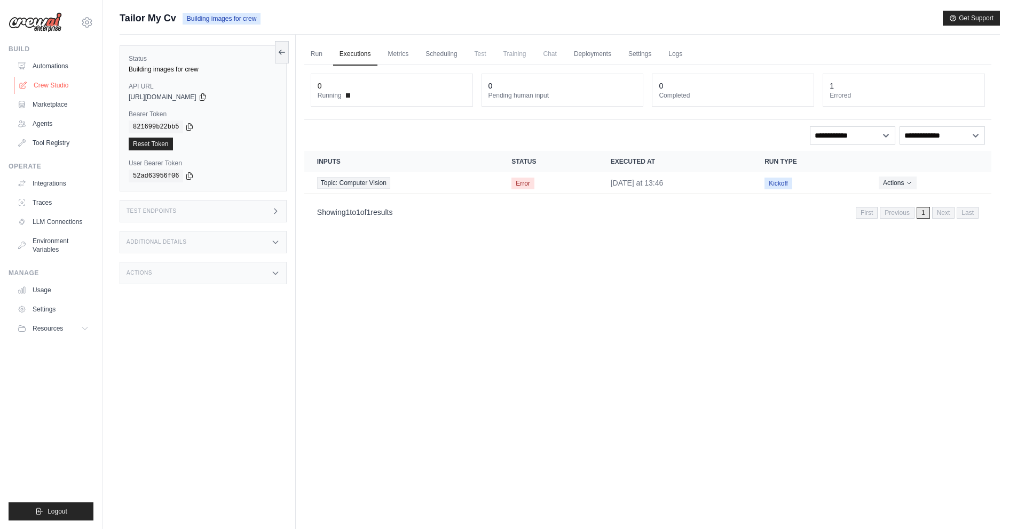
click at [64, 86] on link "Crew Studio" at bounding box center [54, 85] width 81 height 17
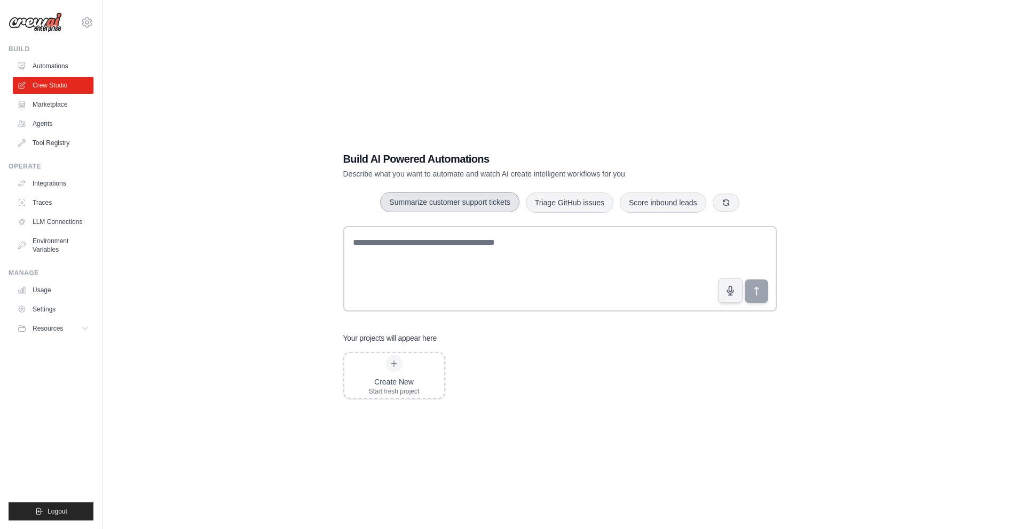
click at [465, 205] on button "Summarize customer support tickets" at bounding box center [449, 202] width 139 height 20
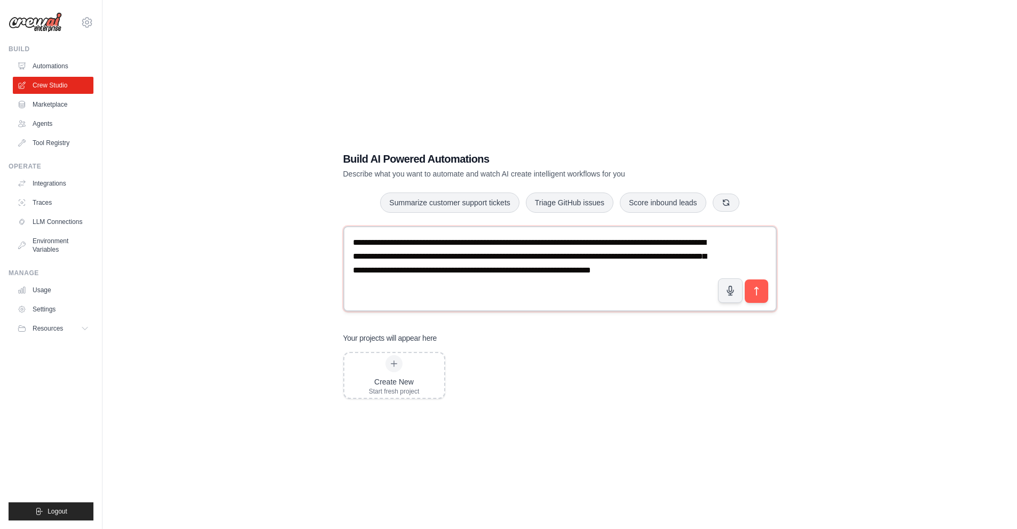
click at [391, 249] on textarea "**********" at bounding box center [559, 268] width 433 height 85
click at [556, 207] on button "Triage GitHub issues" at bounding box center [570, 202] width 88 height 20
click at [644, 212] on button "Score inbound leads" at bounding box center [663, 202] width 86 height 20
click at [56, 108] on link "Marketplace" at bounding box center [54, 104] width 81 height 17
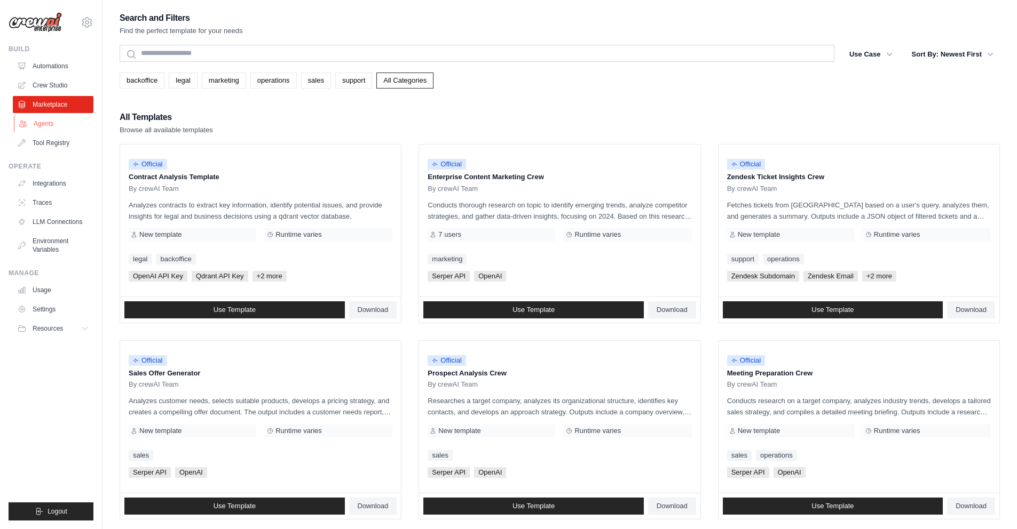
click at [53, 122] on link "Agents" at bounding box center [54, 123] width 81 height 17
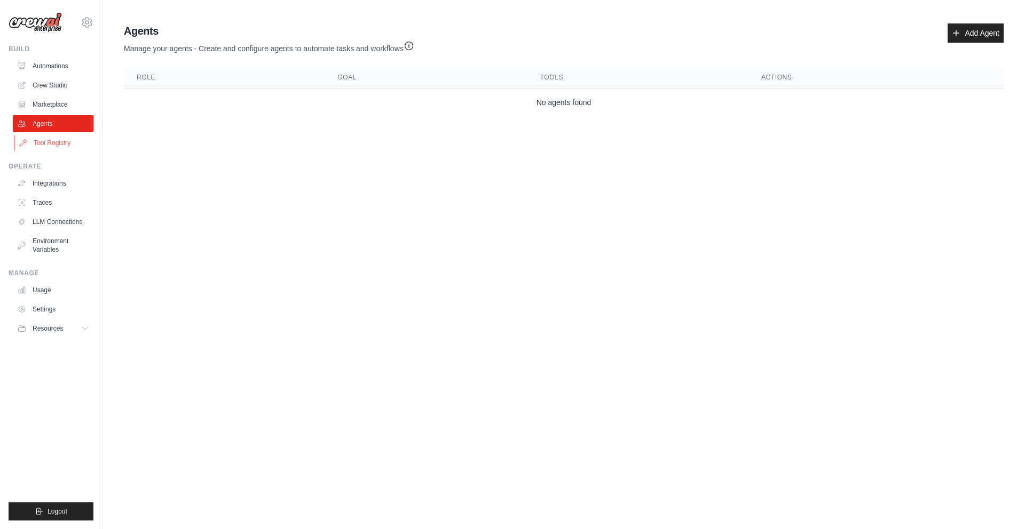
click at [65, 148] on link "Tool Registry" at bounding box center [54, 142] width 81 height 17
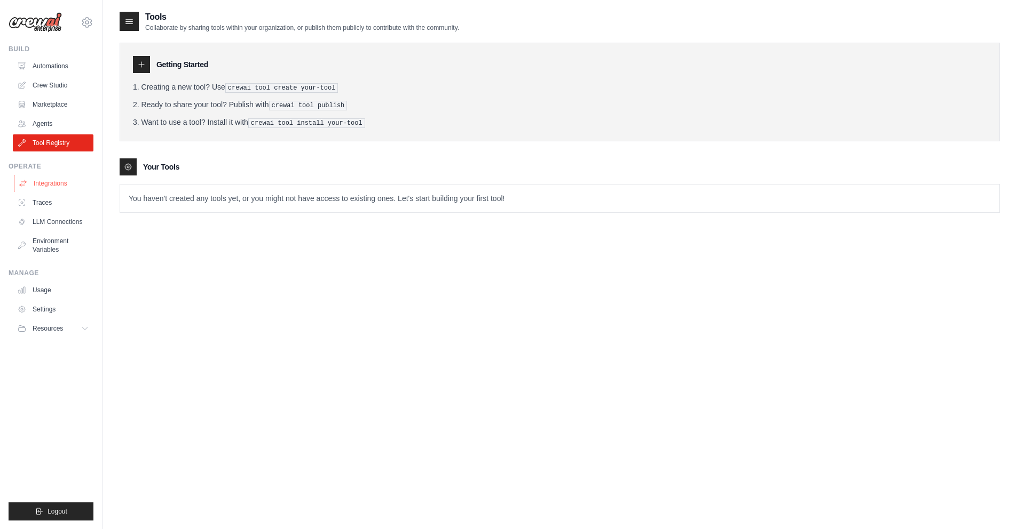
click at [59, 185] on link "Integrations" at bounding box center [54, 183] width 81 height 17
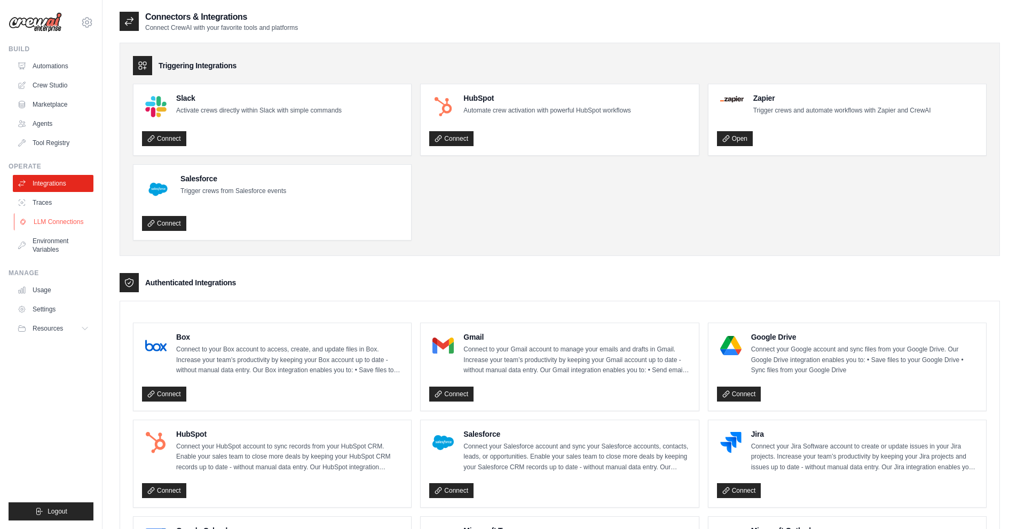
click at [50, 218] on link "LLM Connections" at bounding box center [54, 221] width 81 height 17
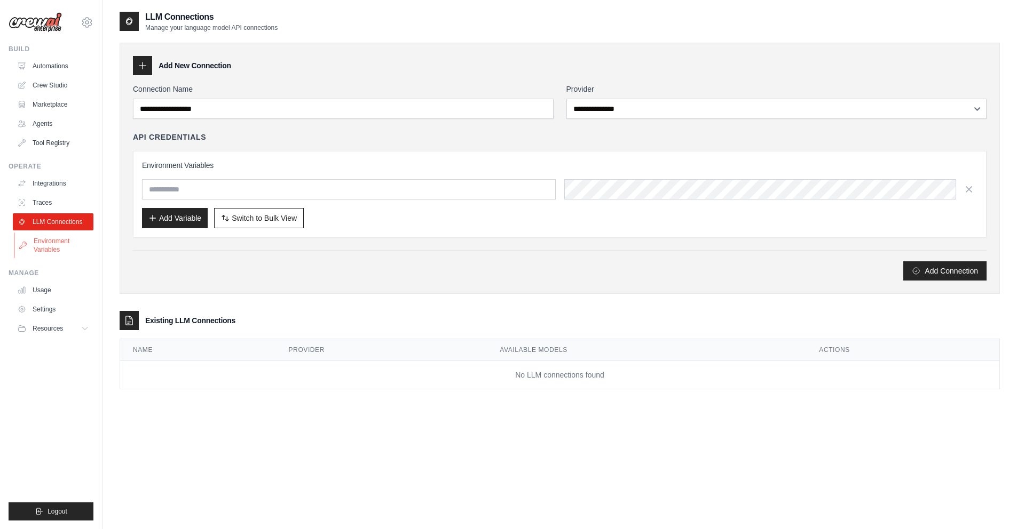
click at [59, 237] on link "Environment Variables" at bounding box center [54, 246] width 81 height 26
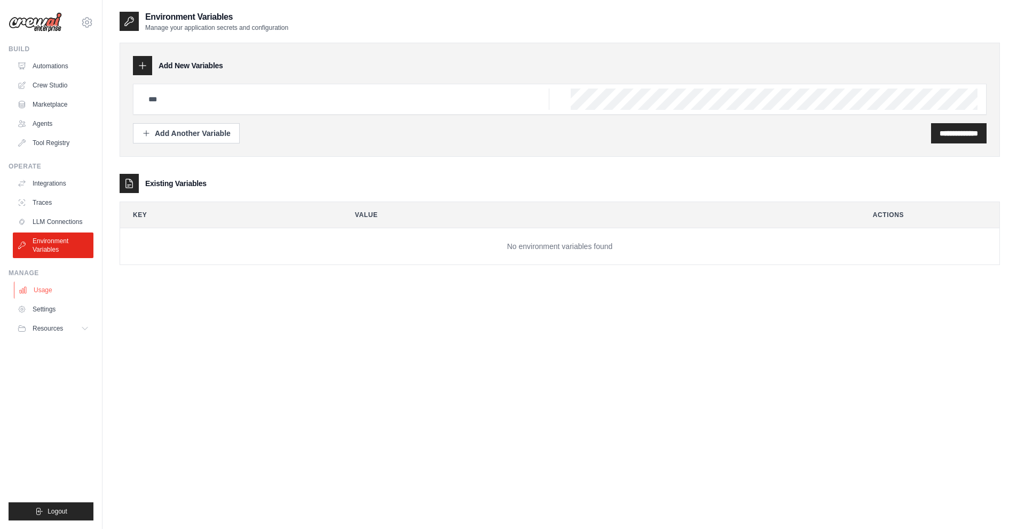
click at [45, 292] on link "Usage" at bounding box center [54, 290] width 81 height 17
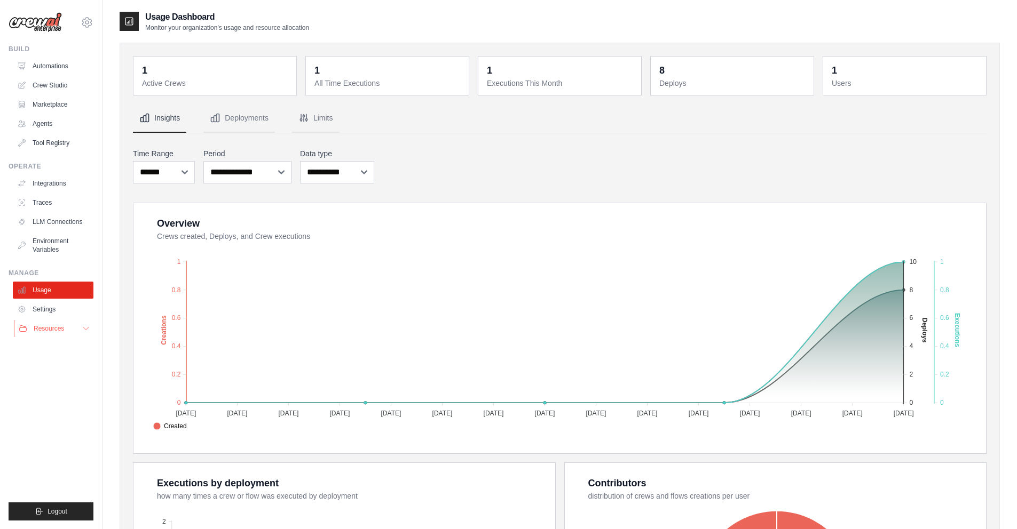
click at [47, 325] on span "Resources" at bounding box center [49, 328] width 30 height 9
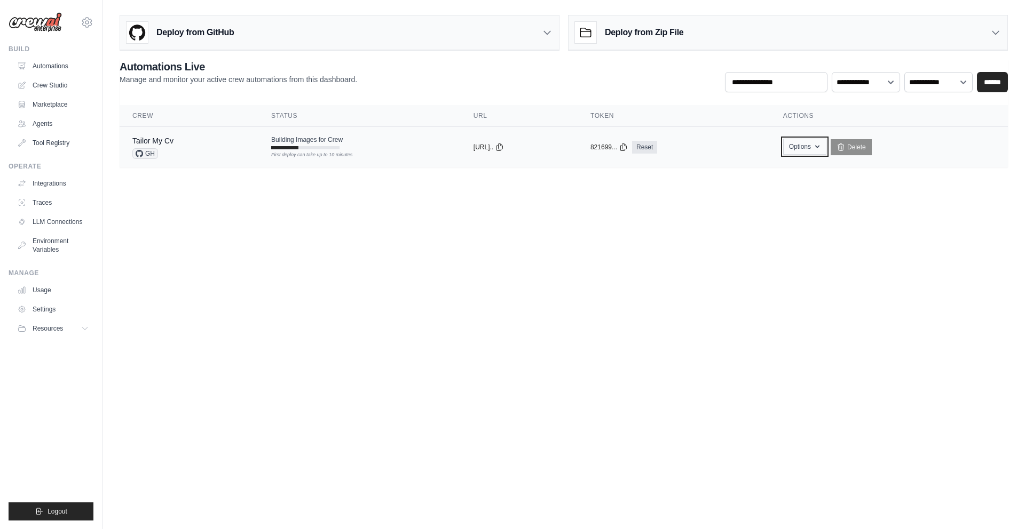
click at [807, 149] on button "Options" at bounding box center [804, 147] width 43 height 16
click at [636, 215] on body "[EMAIL_ADDRESS][DOMAIN_NAME] Settings Build Automations Crew Studio" at bounding box center [512, 264] width 1025 height 529
click at [300, 152] on div "First deploy can take up to 10 minutes" at bounding box center [306, 155] width 68 height 7
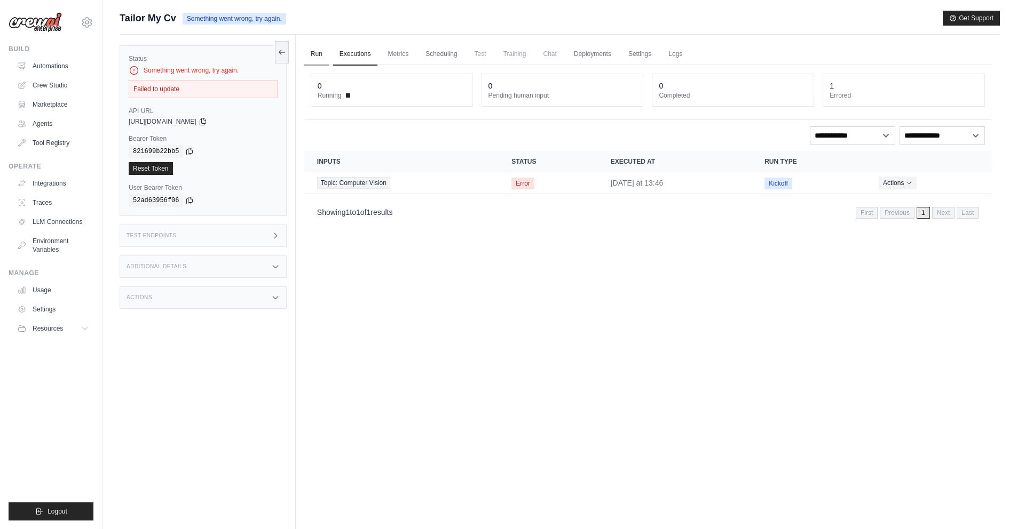
click at [314, 56] on link "Run" at bounding box center [316, 54] width 25 height 22
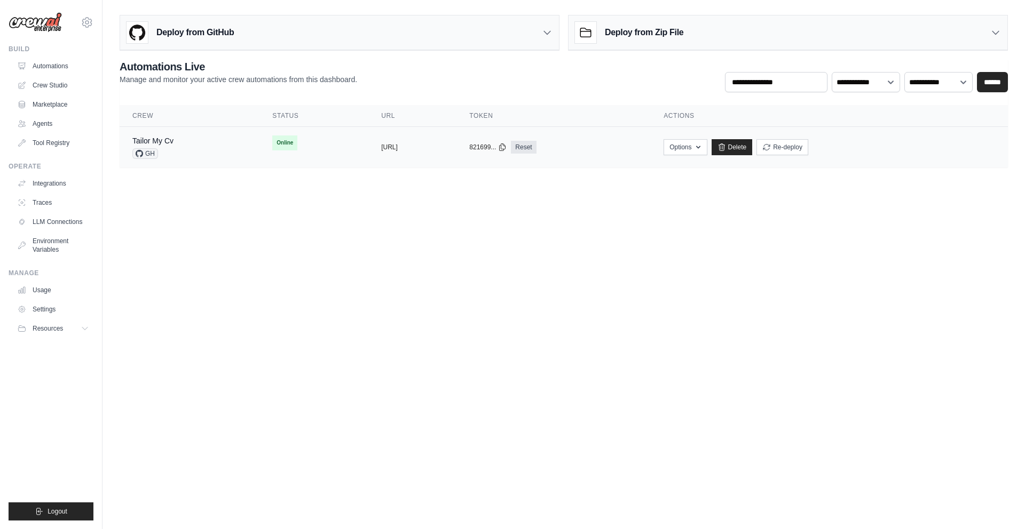
click at [272, 142] on span "Online" at bounding box center [284, 143] width 25 height 15
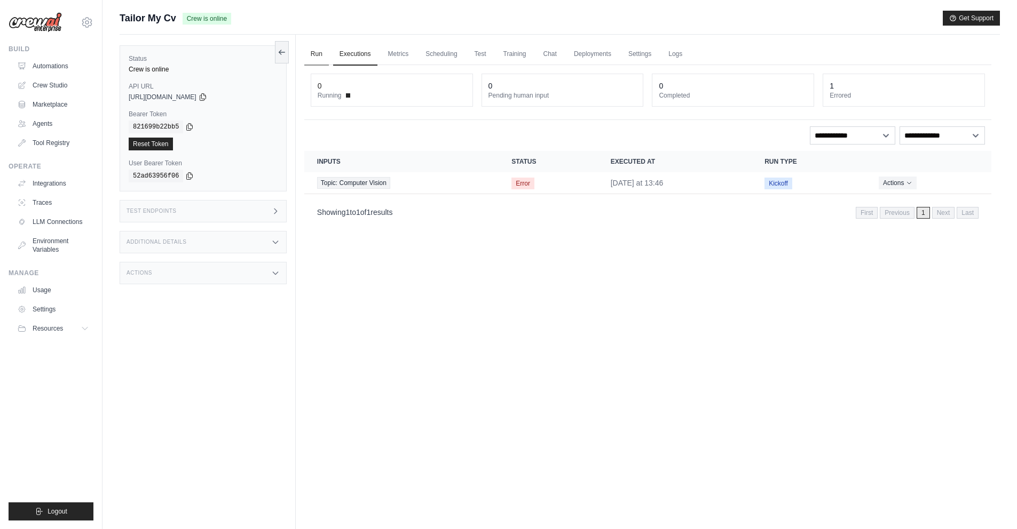
click at [312, 52] on link "Run" at bounding box center [316, 54] width 25 height 22
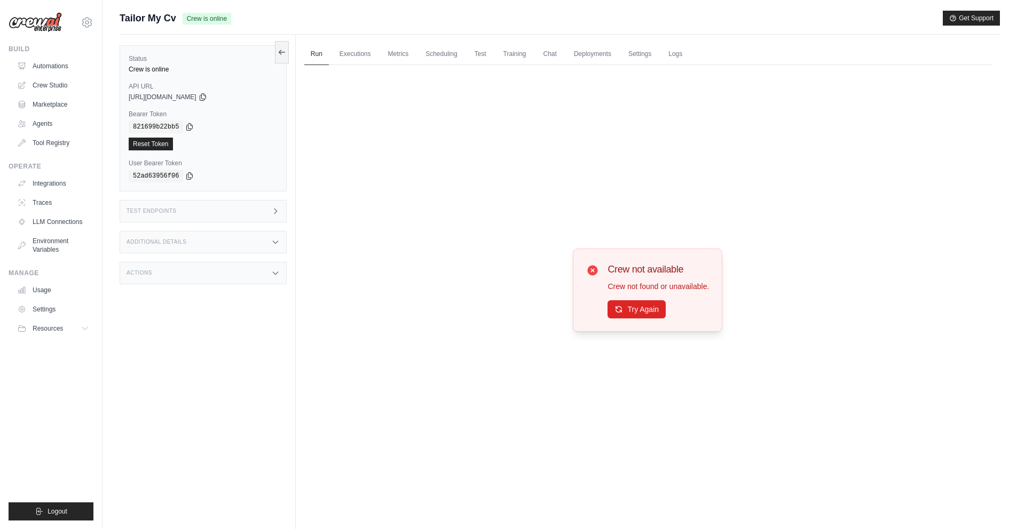
click at [635, 270] on h3 "Crew not available" at bounding box center [657, 269] width 101 height 15
click at [155, 94] on div "copied https://tailor-my-cv-f71c1de2-48d3-4972-91d3-dafdc1-b8d21801.crewai.com" at bounding box center [203, 97] width 149 height 9
click at [359, 52] on link "Executions" at bounding box center [355, 54] width 44 height 22
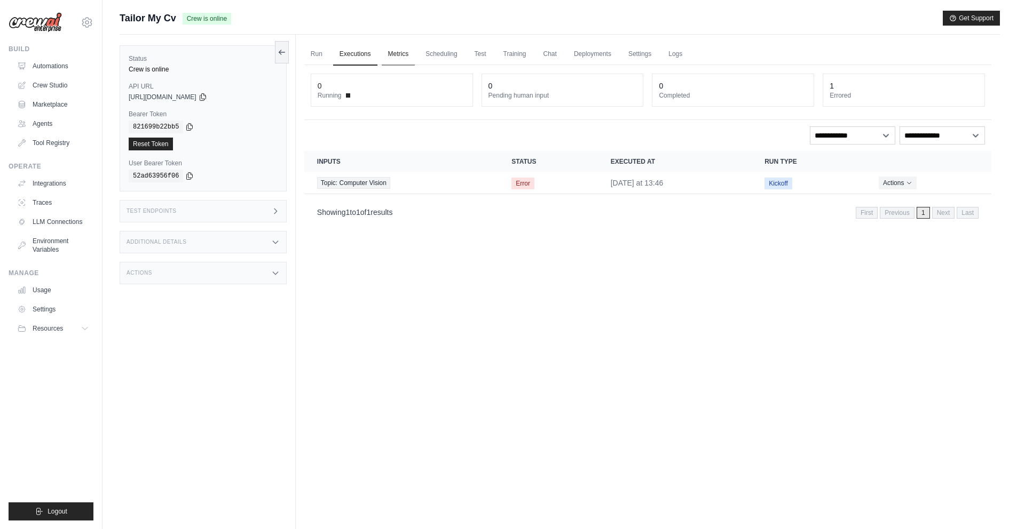
click at [400, 53] on link "Metrics" at bounding box center [399, 54] width 34 height 22
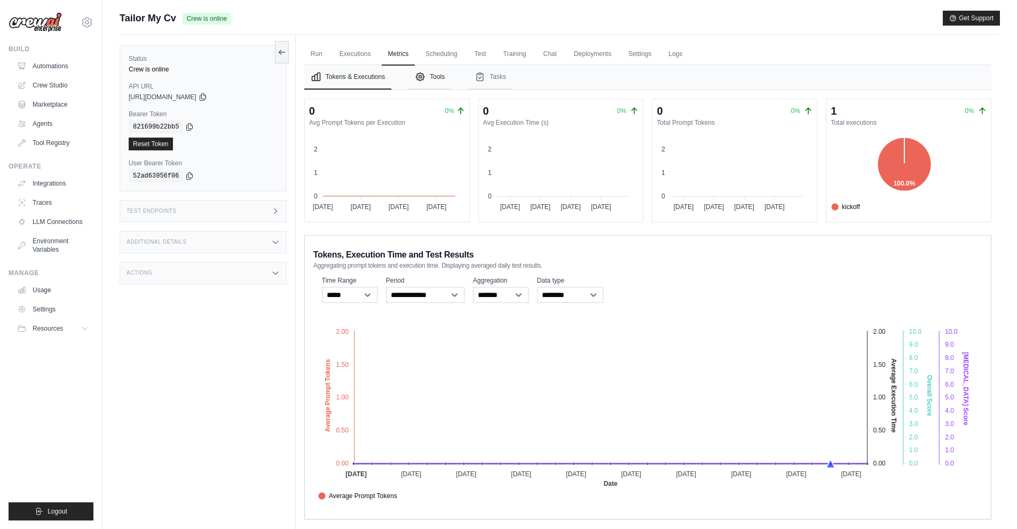
click at [441, 79] on button "Tools" at bounding box center [429, 77] width 43 height 25
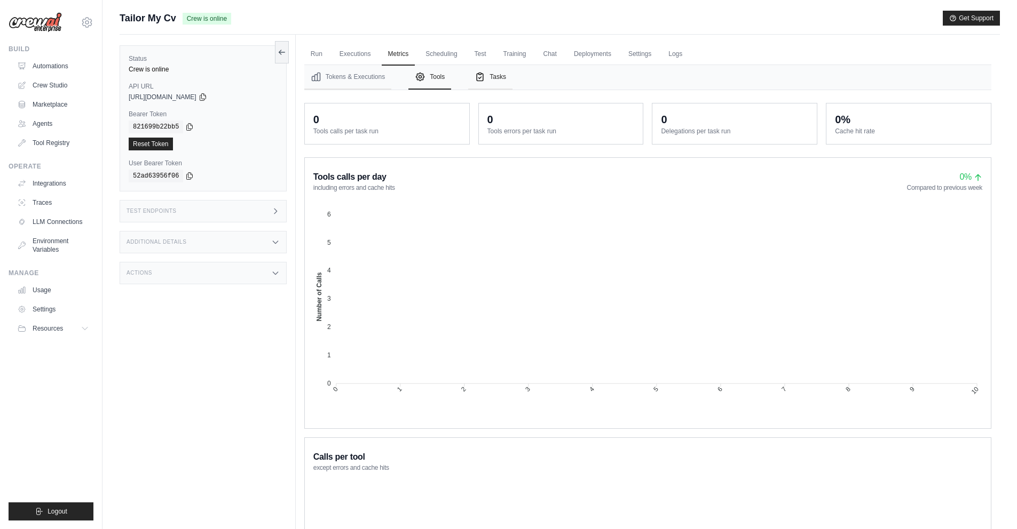
click at [505, 83] on button "Tasks" at bounding box center [490, 77] width 44 height 25
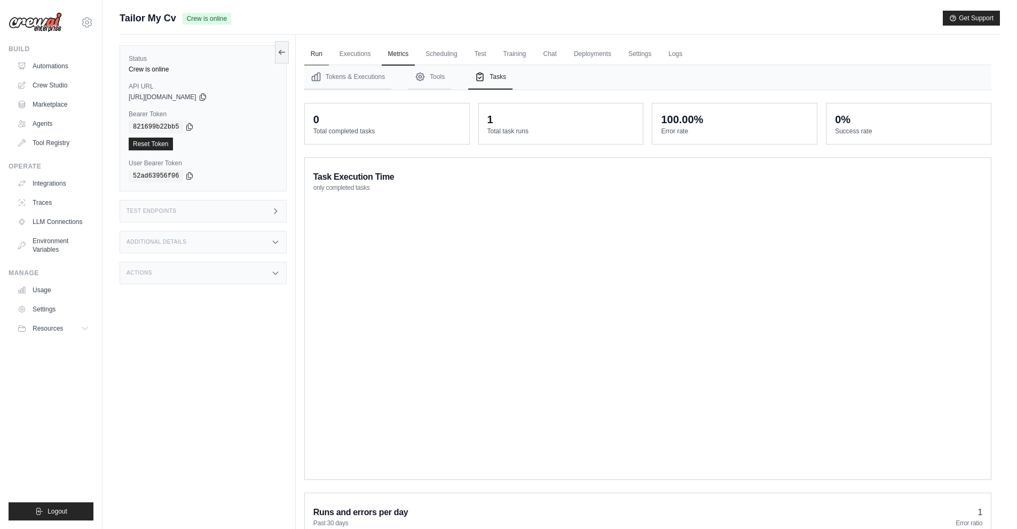
click at [323, 54] on link "Run" at bounding box center [316, 54] width 25 height 22
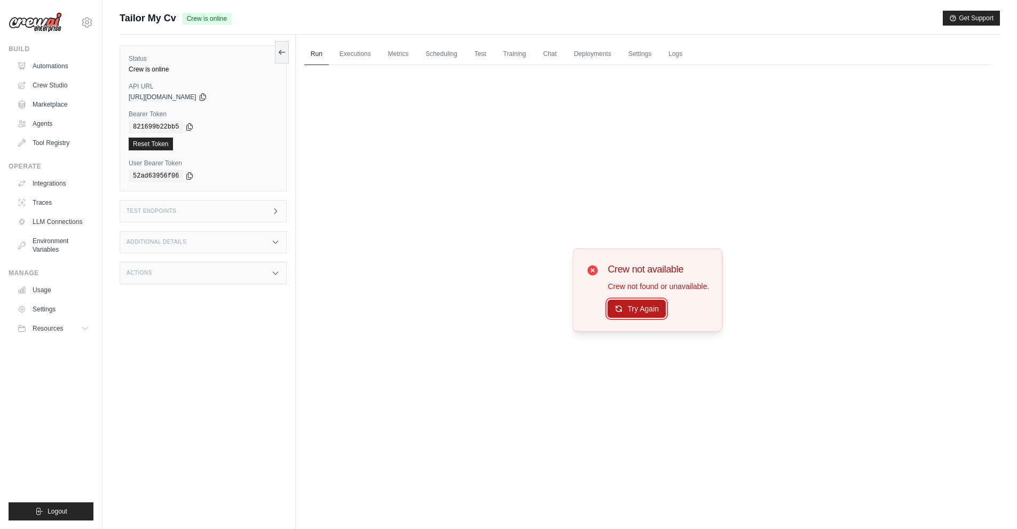
click at [609, 310] on button "Try Again" at bounding box center [636, 309] width 58 height 18
click at [630, 312] on button "Try Again" at bounding box center [636, 309] width 58 height 18
click at [688, 50] on link "Logs" at bounding box center [675, 54] width 27 height 22
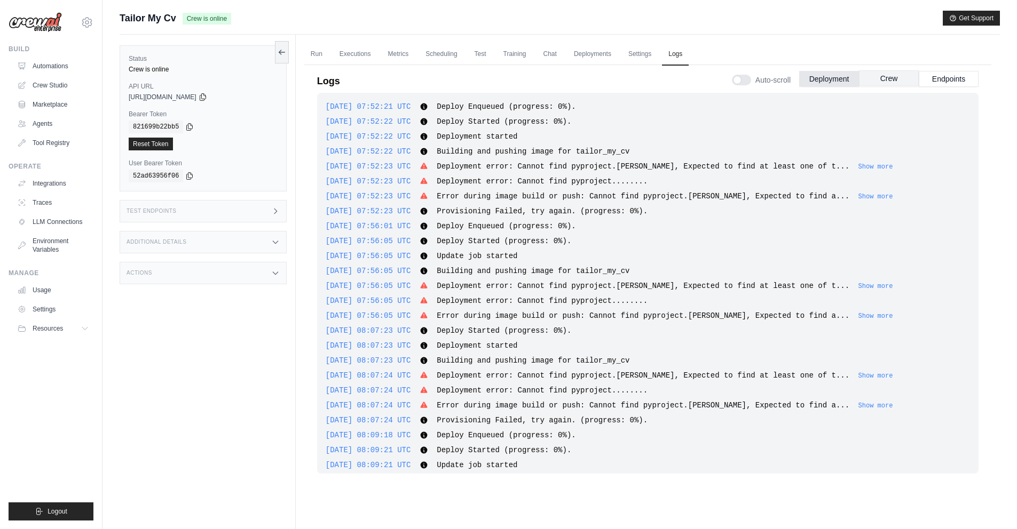
click at [877, 81] on button "Crew" at bounding box center [889, 78] width 60 height 16
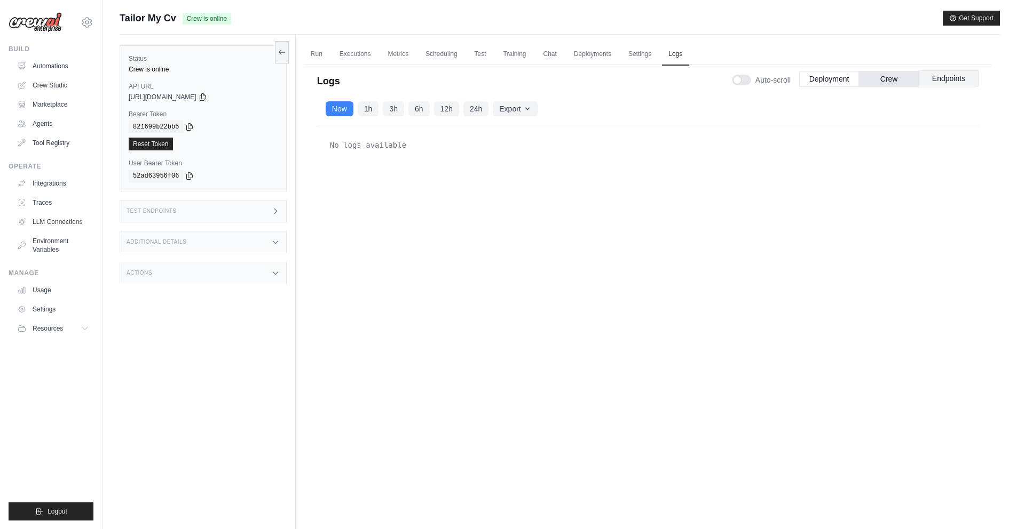
click at [954, 81] on button "Endpoints" at bounding box center [948, 78] width 60 height 16
click at [837, 76] on button "Deployment" at bounding box center [829, 78] width 60 height 16
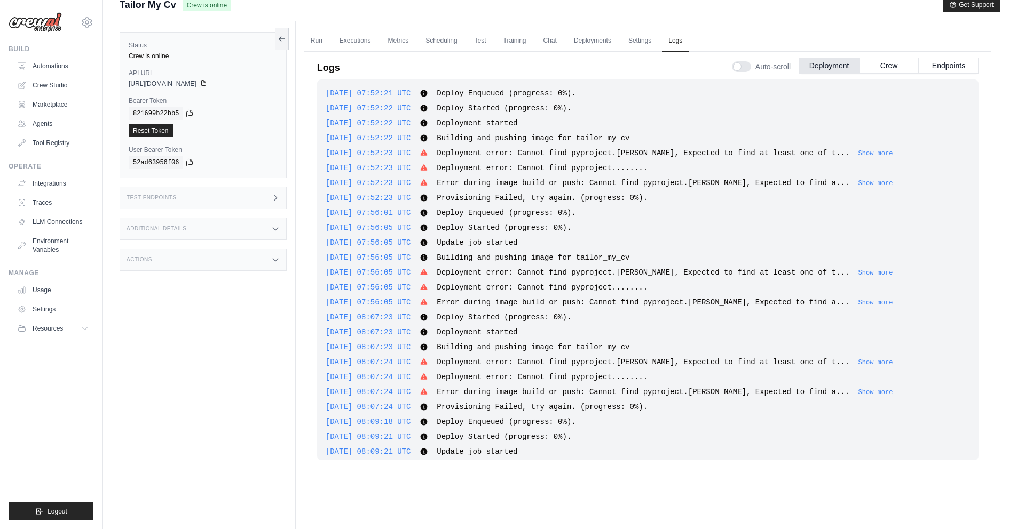
scroll to position [15, 0]
click at [764, 71] on div "Auto-scroll Deployment Crew Endpoints" at bounding box center [855, 62] width 247 height 30
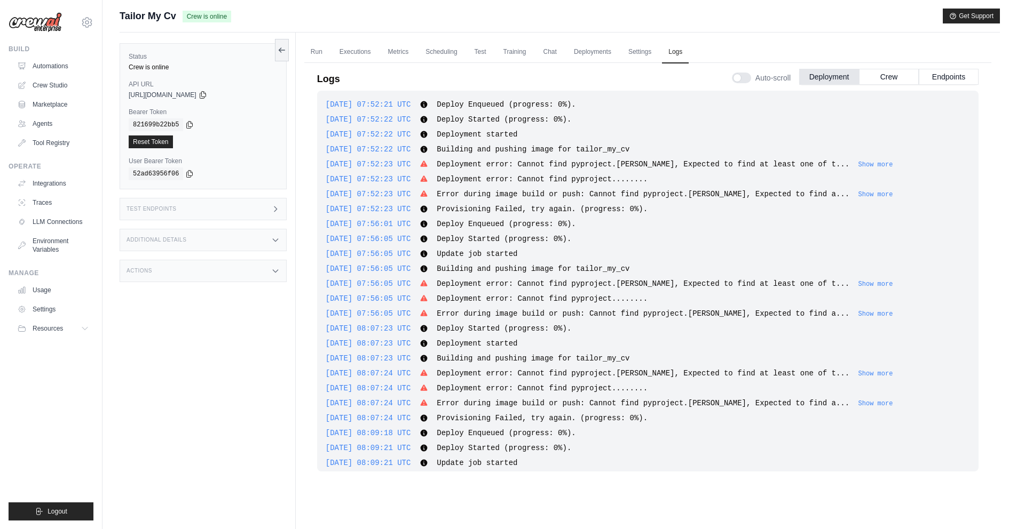
scroll to position [0, 0]
drag, startPoint x: 453, startPoint y: 399, endPoint x: 556, endPoint y: 403, distance: 103.1
click at [556, 403] on div "2025-08-27 07:52:21 UTC Deploy Enqueued (progress: 0%). Show more Show less 202…" at bounding box center [647, 283] width 661 height 381
drag, startPoint x: 509, startPoint y: 450, endPoint x: 565, endPoint y: 387, distance: 84.3
click at [583, 449] on div "2025-08-27 07:52:21 UTC Deploy Enqueued (progress: 0%). Show more Show less 202…" at bounding box center [647, 283] width 661 height 381
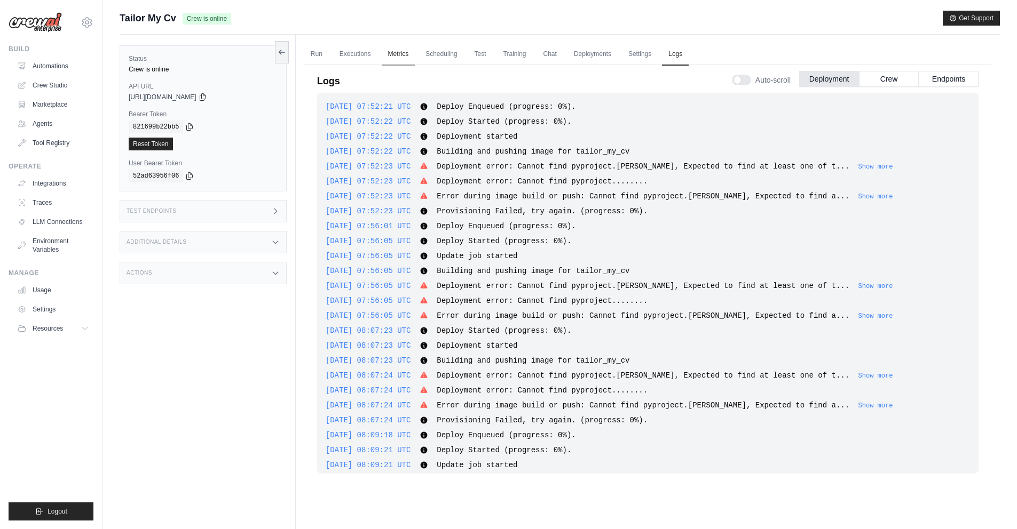
click at [409, 57] on link "Metrics" at bounding box center [399, 54] width 34 height 22
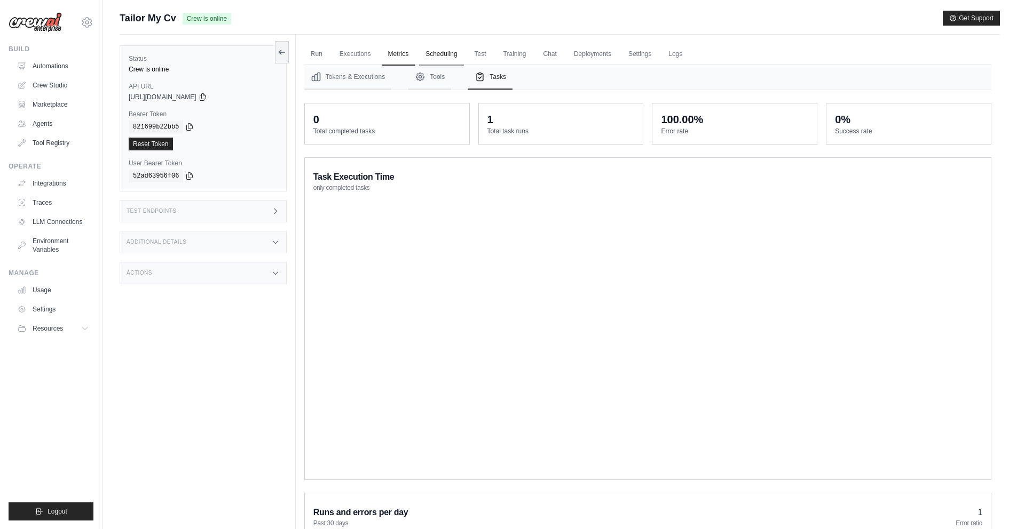
click at [446, 50] on link "Scheduling" at bounding box center [441, 54] width 44 height 22
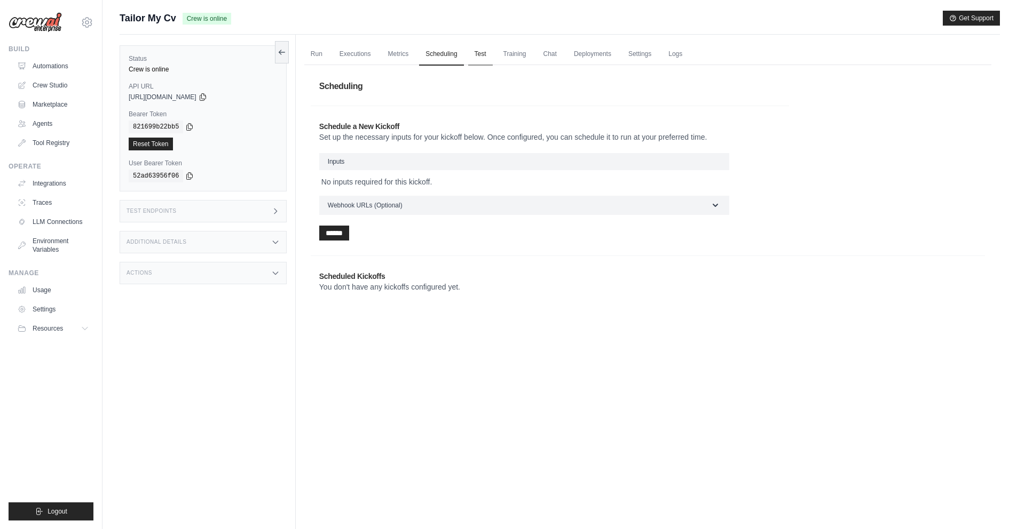
click at [492, 53] on link "Test" at bounding box center [480, 54] width 25 height 22
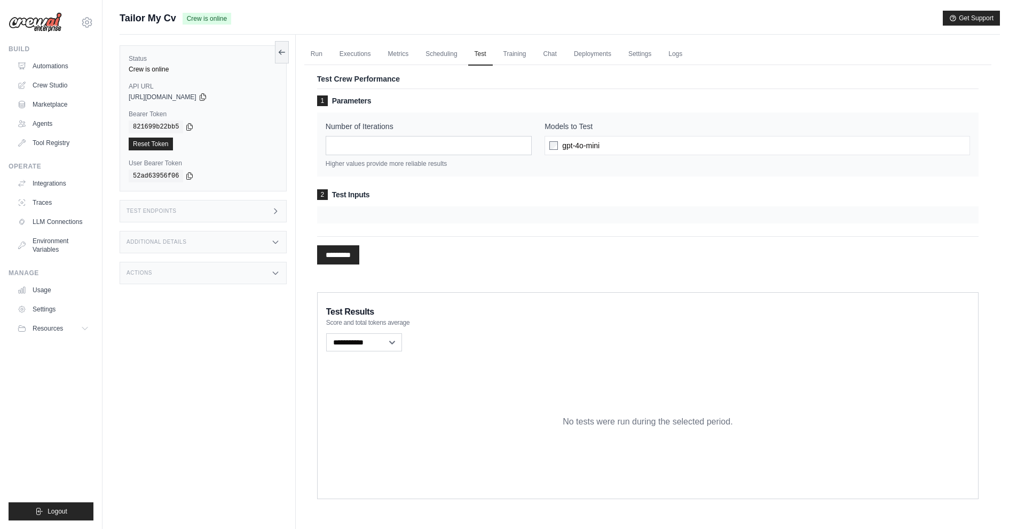
click at [559, 150] on div "gpt-4o-mini" at bounding box center [756, 145] width 425 height 19
click at [589, 150] on span "gpt-4o-mini" at bounding box center [580, 145] width 37 height 11
click at [449, 134] on div "Number of Iterations * Higher values provide more reliable results" at bounding box center [429, 144] width 206 height 47
click at [525, 54] on link "Training" at bounding box center [515, 54] width 36 height 22
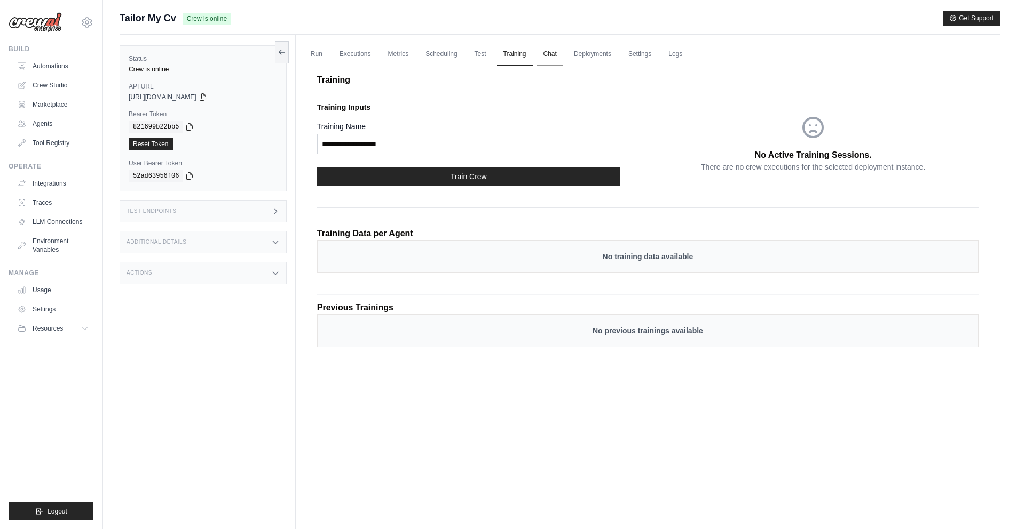
click at [556, 59] on link "Chat" at bounding box center [550, 54] width 26 height 22
click at [605, 56] on link "Deployments" at bounding box center [592, 54] width 50 height 22
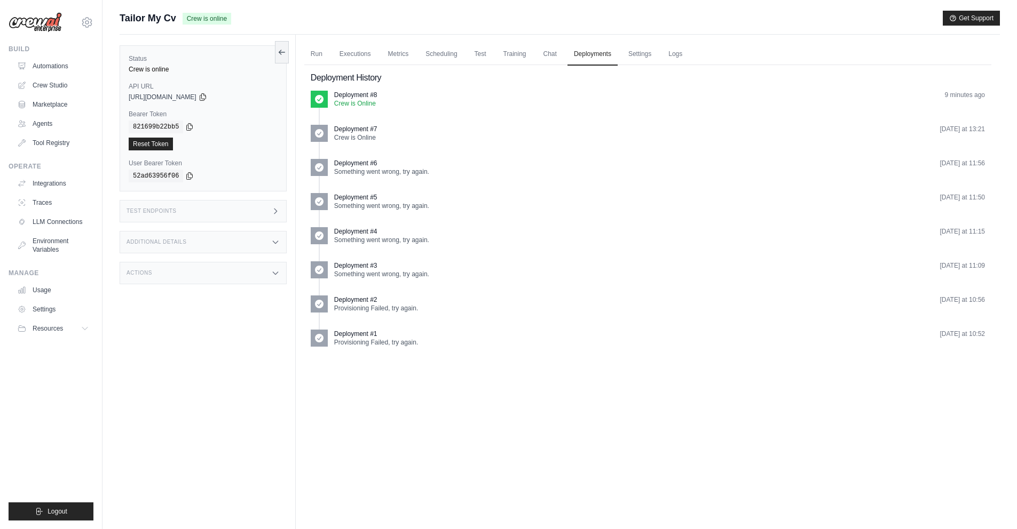
click at [364, 76] on h2 "Deployment History" at bounding box center [648, 78] width 674 height 13
click at [360, 104] on p "Crew is Online" at bounding box center [355, 103] width 43 height 9
click at [218, 21] on span "Crew is online" at bounding box center [207, 19] width 49 height 12
click at [58, 142] on link "Tool Registry" at bounding box center [54, 142] width 81 height 17
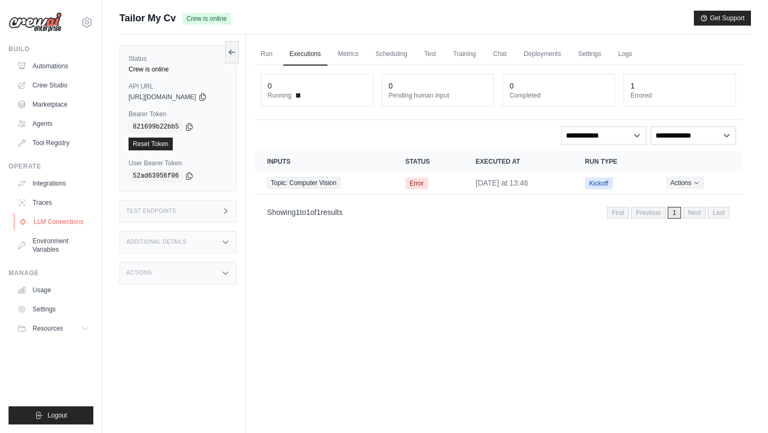
click at [67, 223] on link "LLM Connections" at bounding box center [54, 221] width 81 height 17
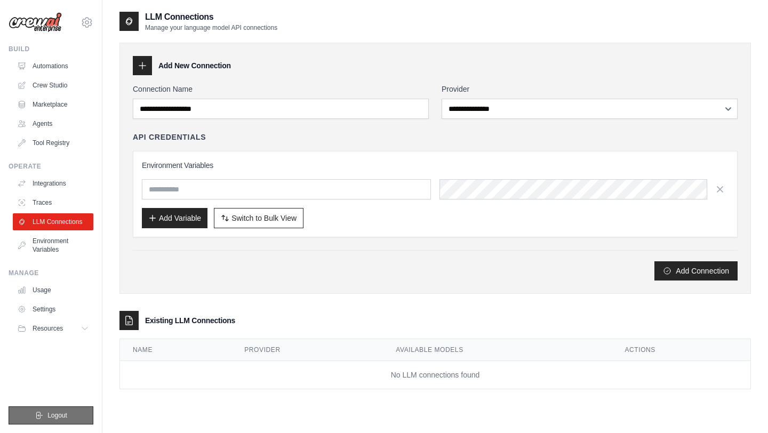
click at [45, 393] on button "Logout" at bounding box center [51, 416] width 85 height 18
